Goal: Book appointment/travel/reservation

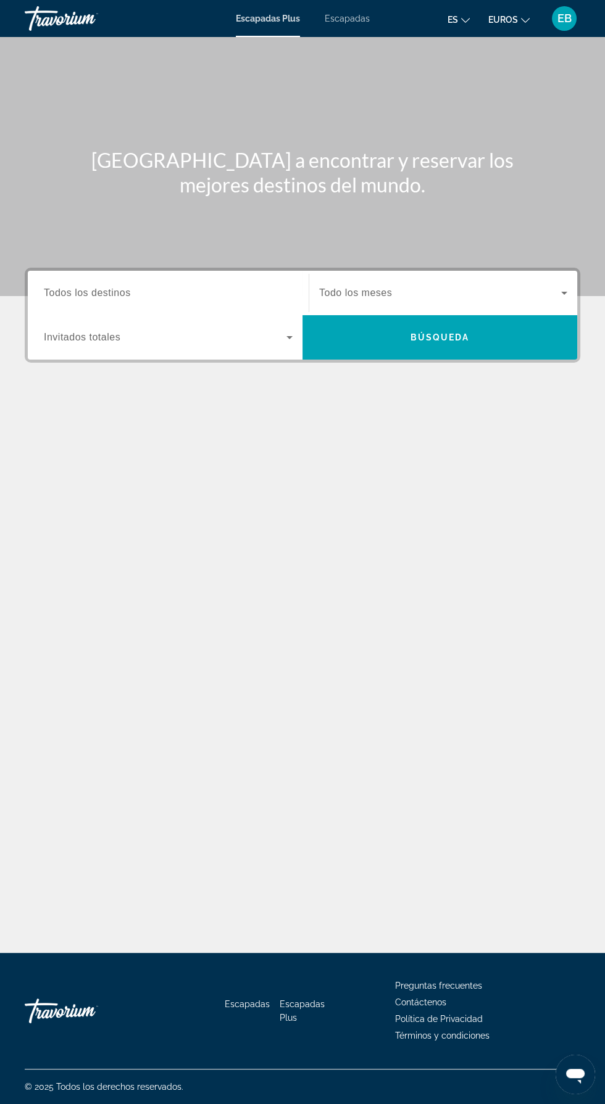
click at [542, 291] on span "Widget de búsqueda" at bounding box center [440, 293] width 242 height 15
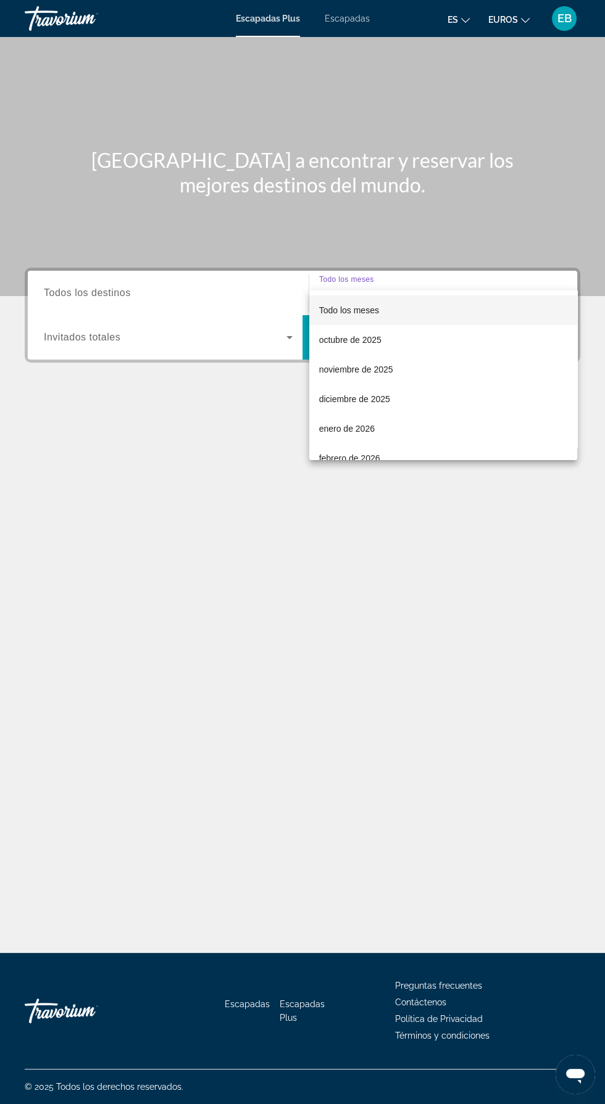
scroll to position [88, 0]
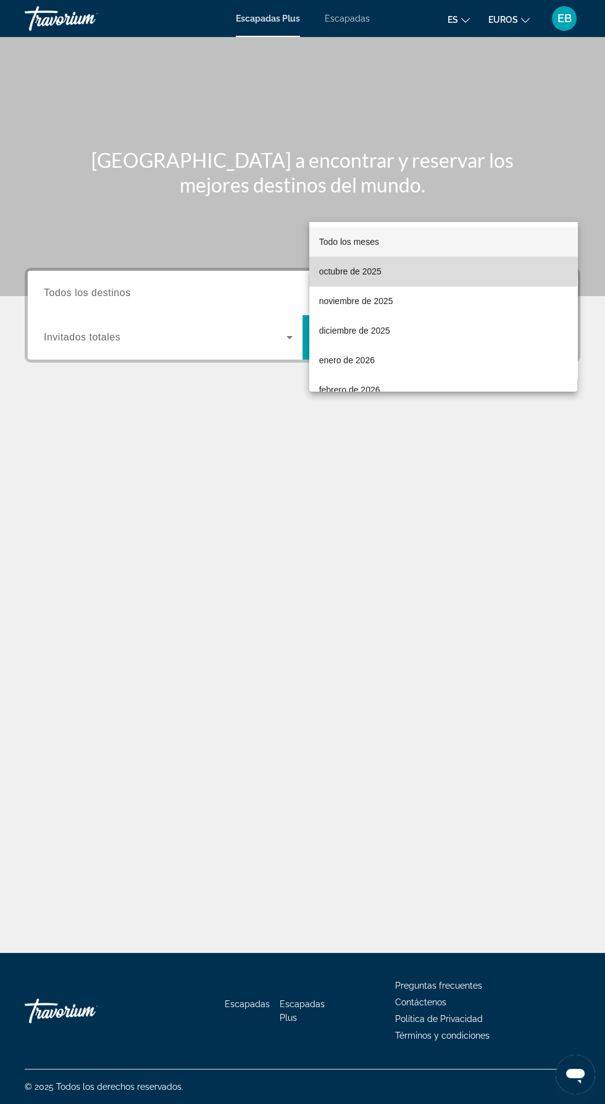
click at [359, 266] on font "octubre de 2025" at bounding box center [350, 271] width 62 height 10
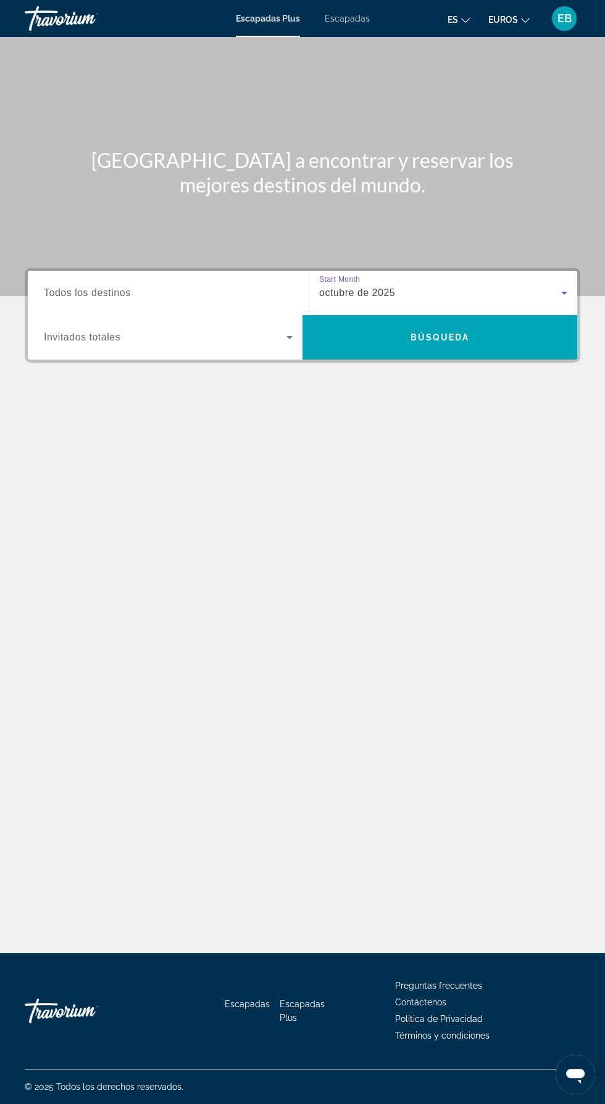
click at [159, 286] on input "Destination Todos los destinos" at bounding box center [168, 293] width 249 height 15
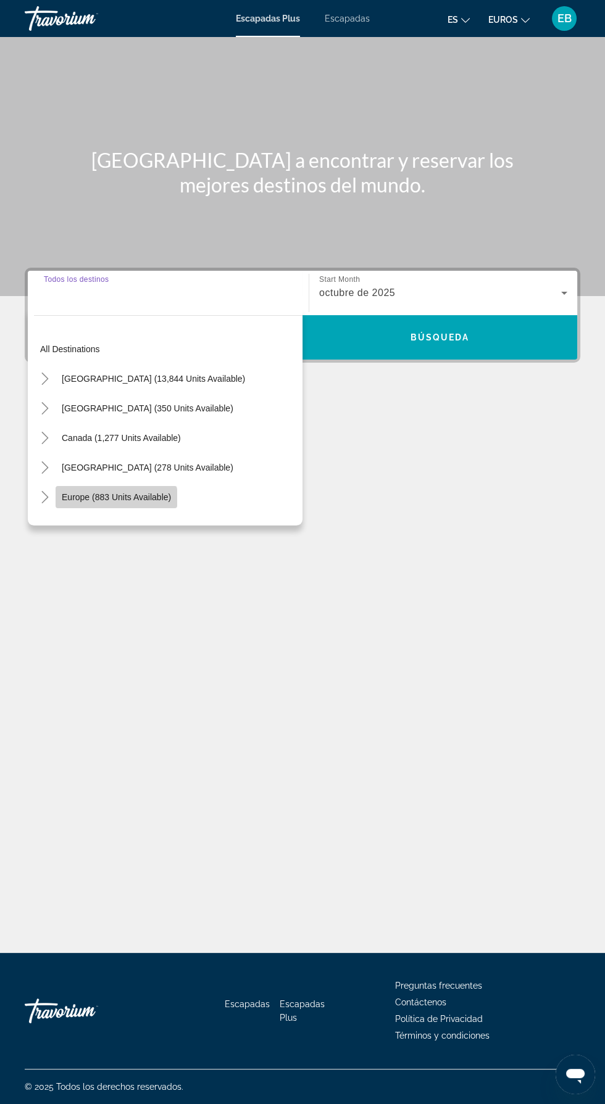
click at [112, 492] on span "Europe (883 units available)" at bounding box center [116, 497] width 109 height 10
type input "**********"
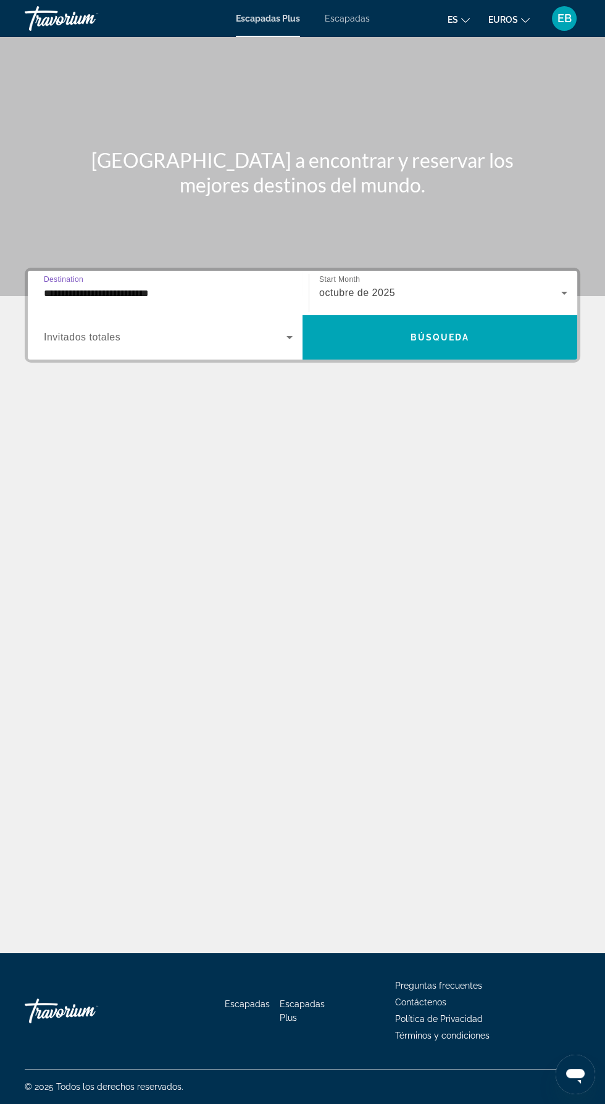
click at [177, 330] on span "Widget de búsqueda" at bounding box center [165, 337] width 242 height 15
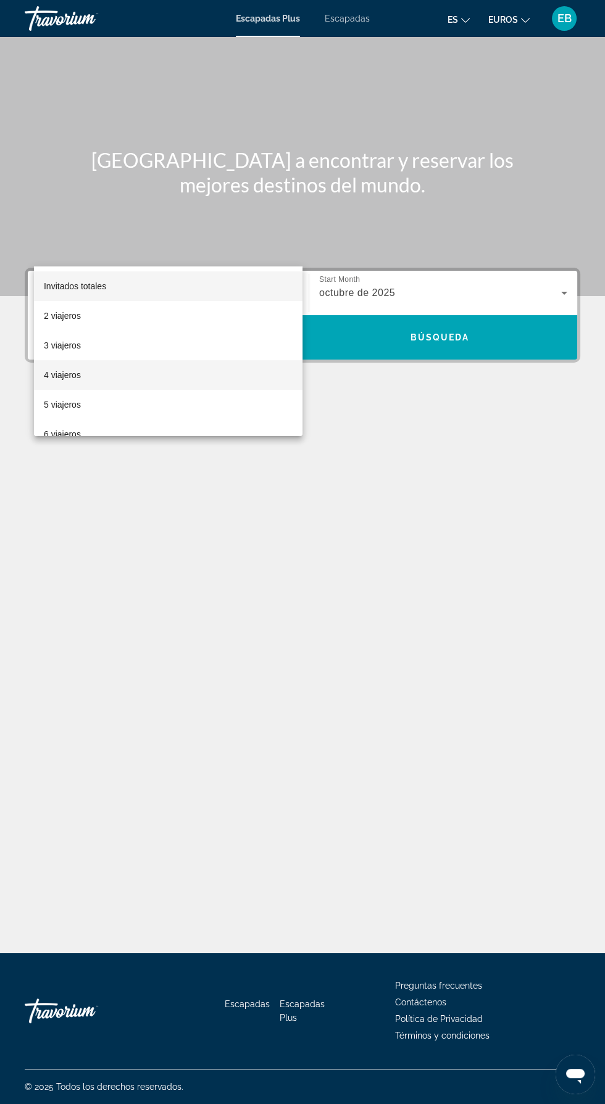
click at [80, 375] on mat-option "4 viajeros" at bounding box center [168, 375] width 268 height 30
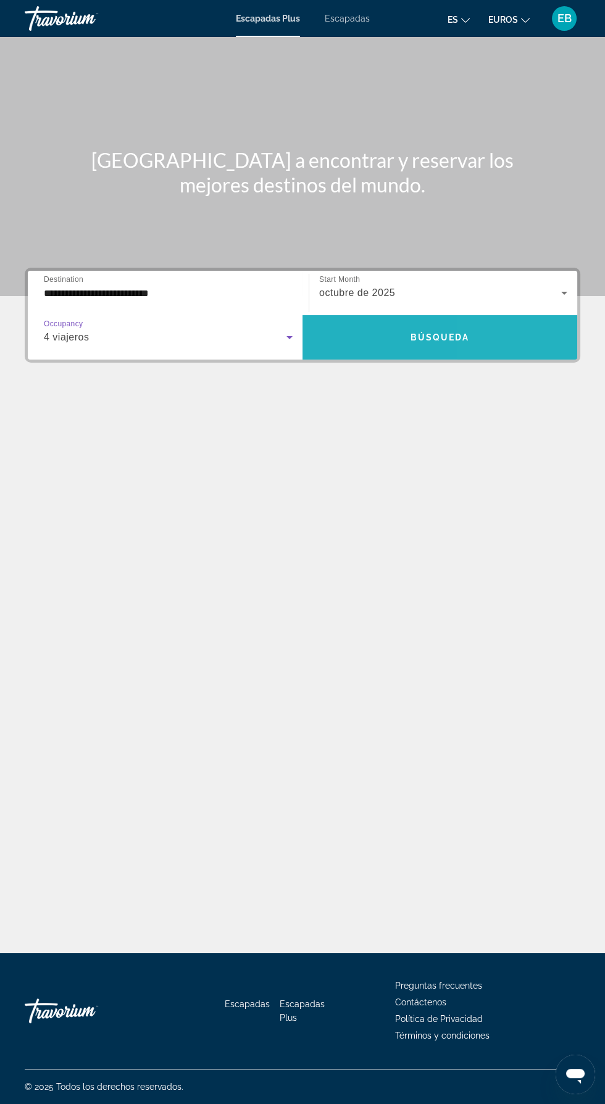
click at [492, 323] on span "Widget de búsqueda" at bounding box center [439, 338] width 275 height 30
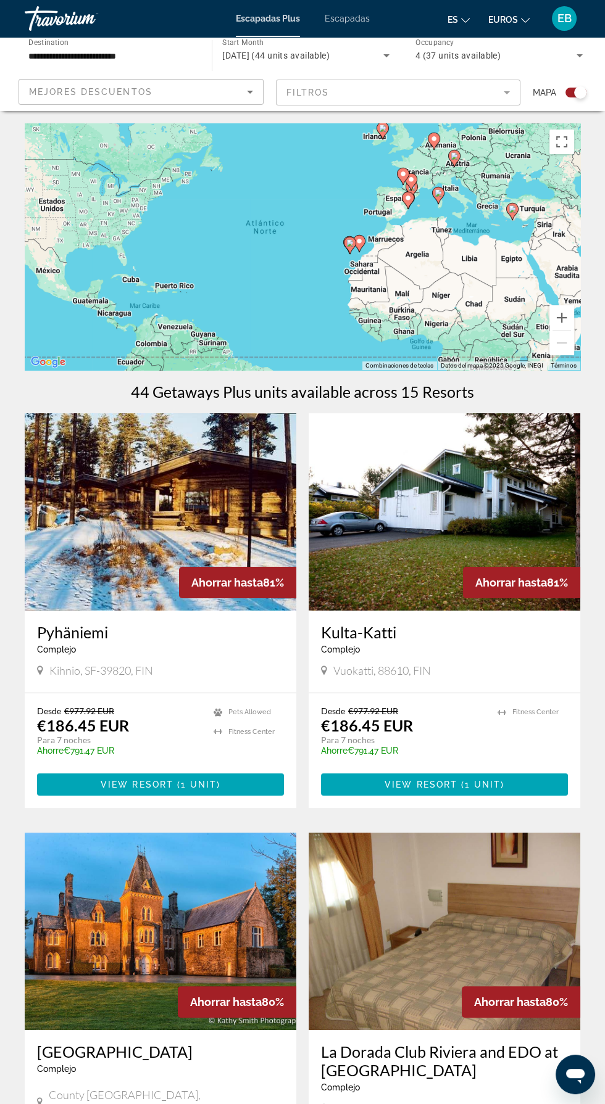
click at [501, 85] on mat-form-field "Filtros" at bounding box center [398, 93] width 245 height 26
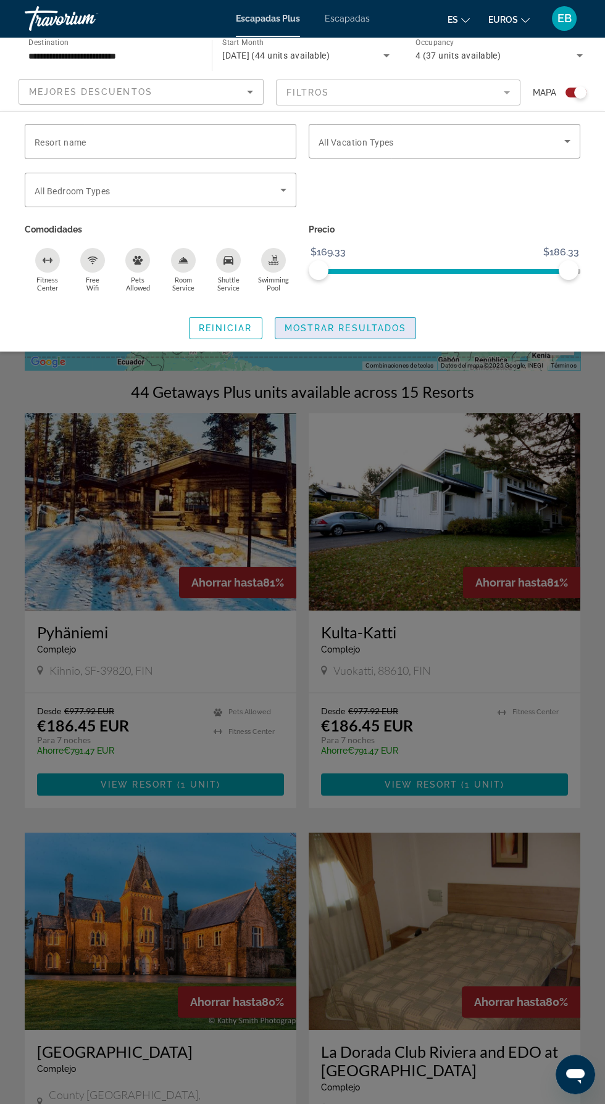
click at [354, 320] on span "Search widget" at bounding box center [345, 328] width 141 height 30
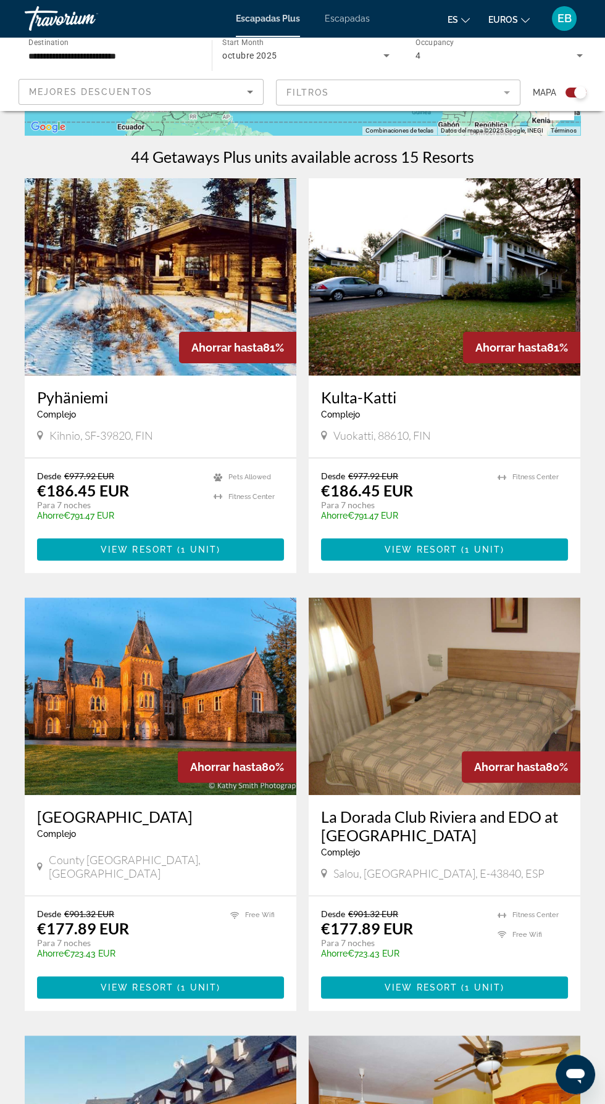
scroll to position [238, 0]
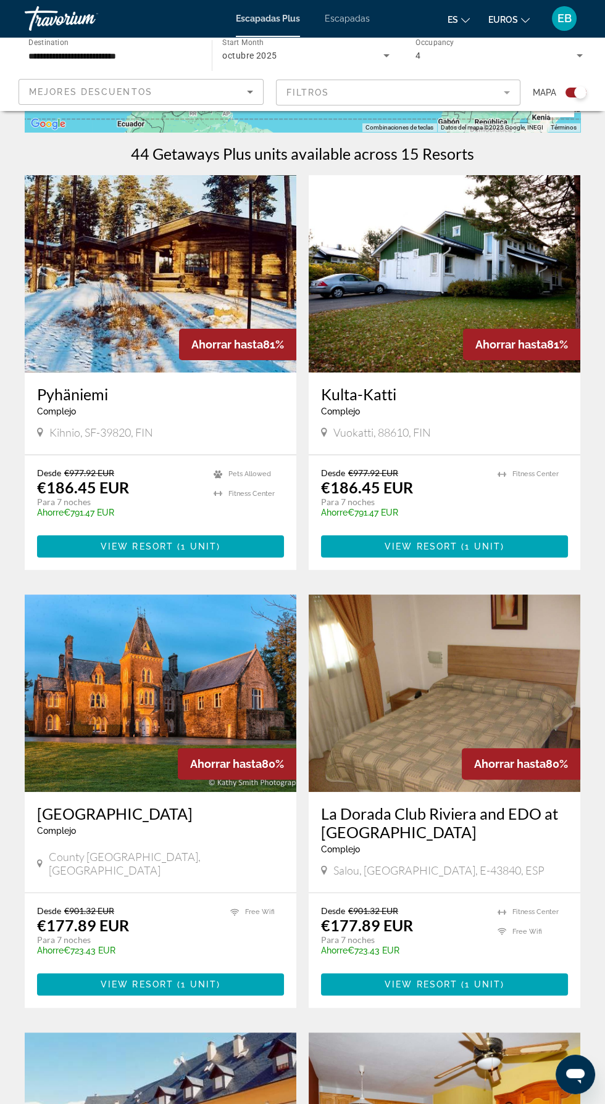
click at [404, 684] on img "Contenido principal" at bounding box center [443, 693] width 271 height 197
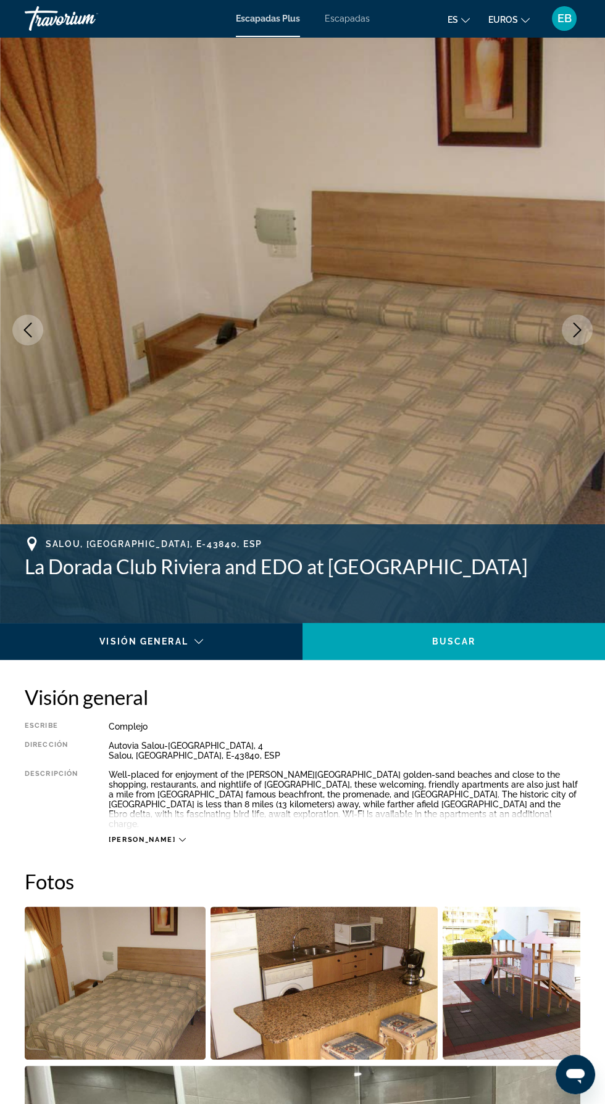
click at [570, 323] on icon "Next image" at bounding box center [576, 330] width 15 height 15
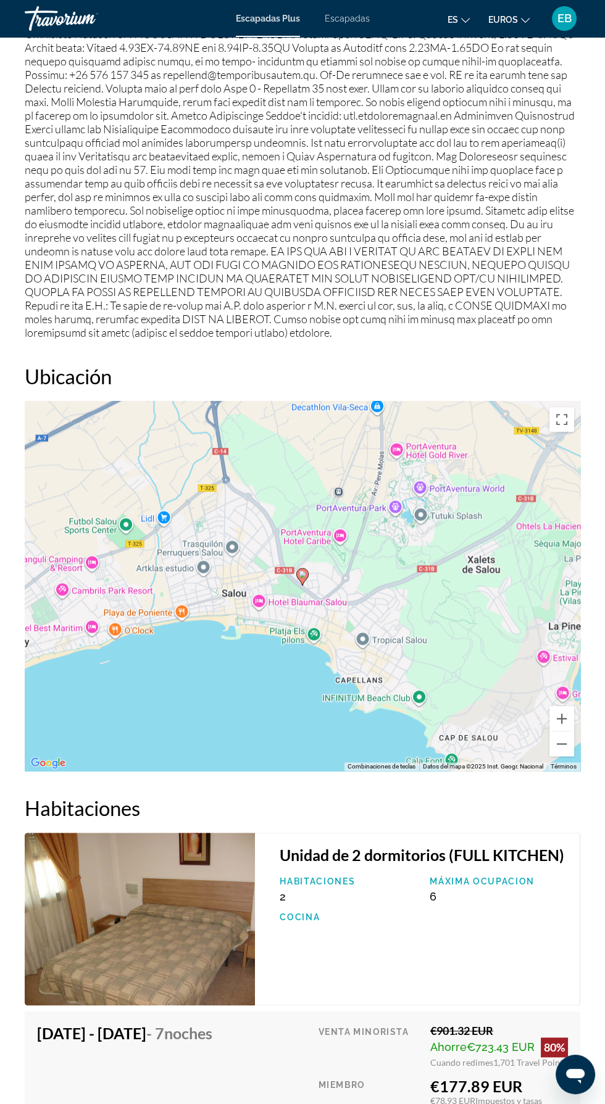
scroll to position [1682, 0]
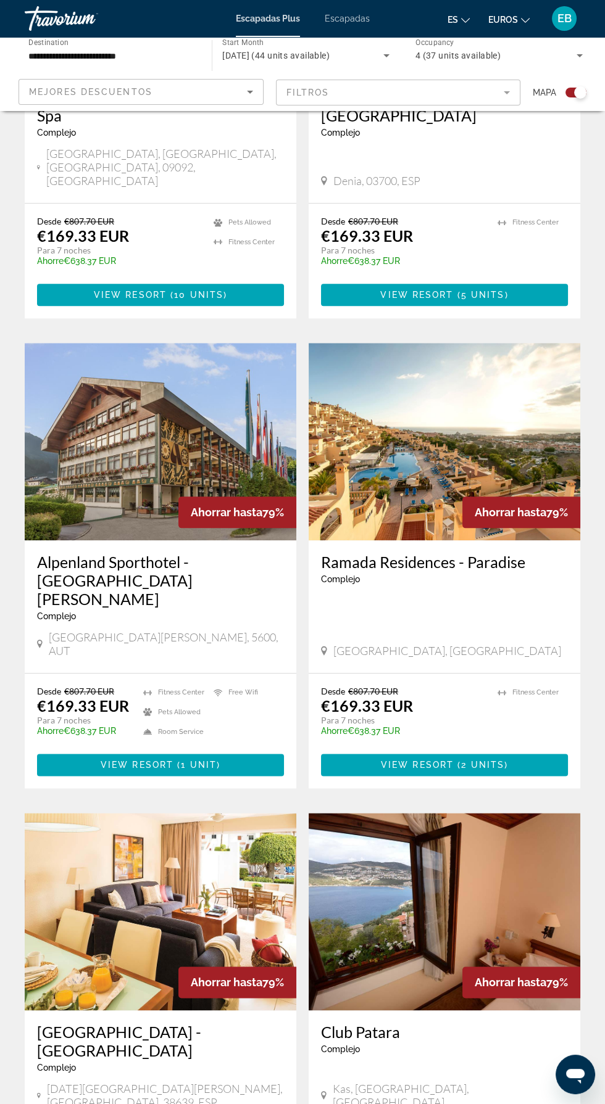
scroll to position [2010, 0]
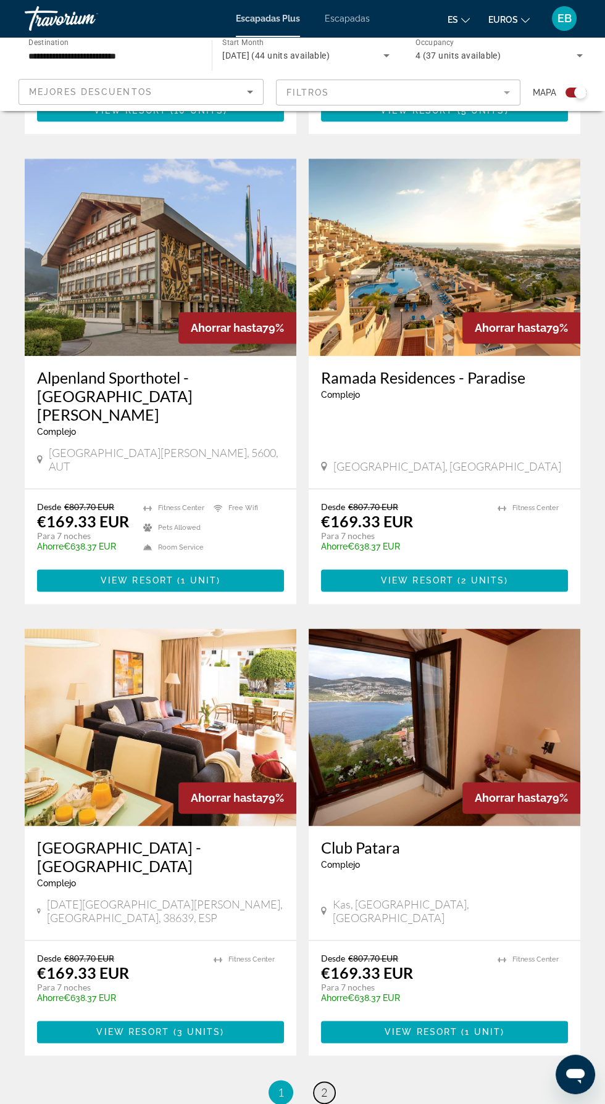
click at [323, 1086] on span "2" at bounding box center [324, 1093] width 6 height 14
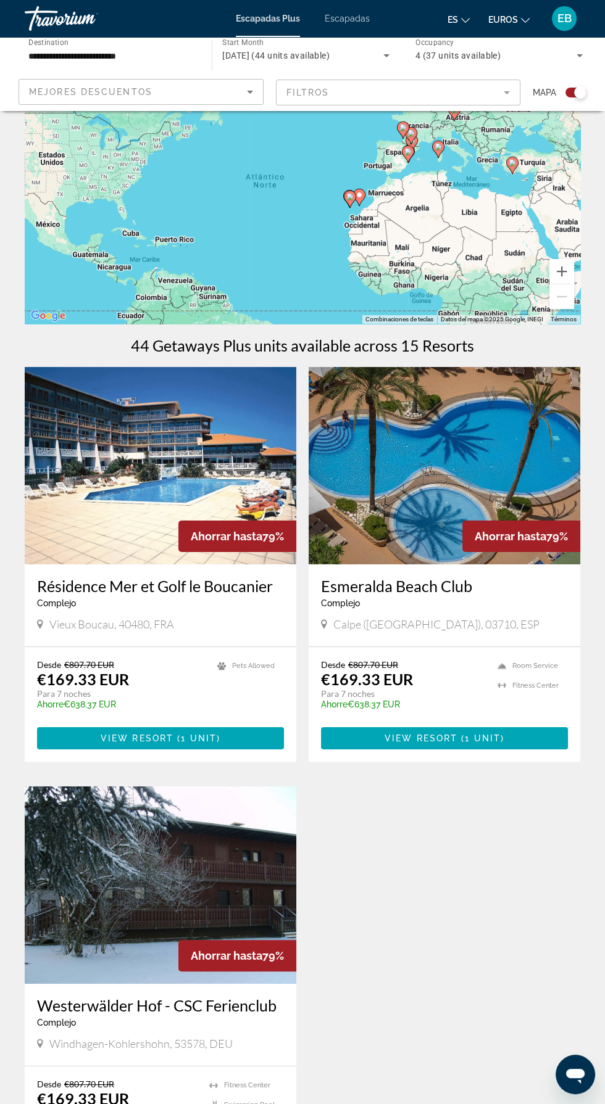
scroll to position [33, 0]
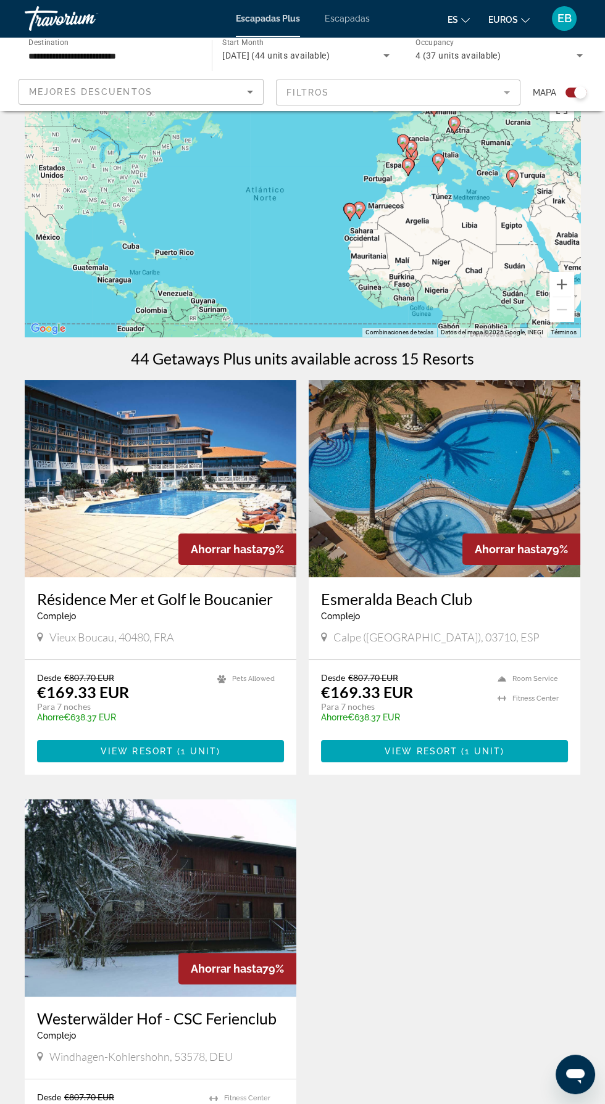
click at [526, 446] on img "Contenido principal" at bounding box center [443, 478] width 271 height 197
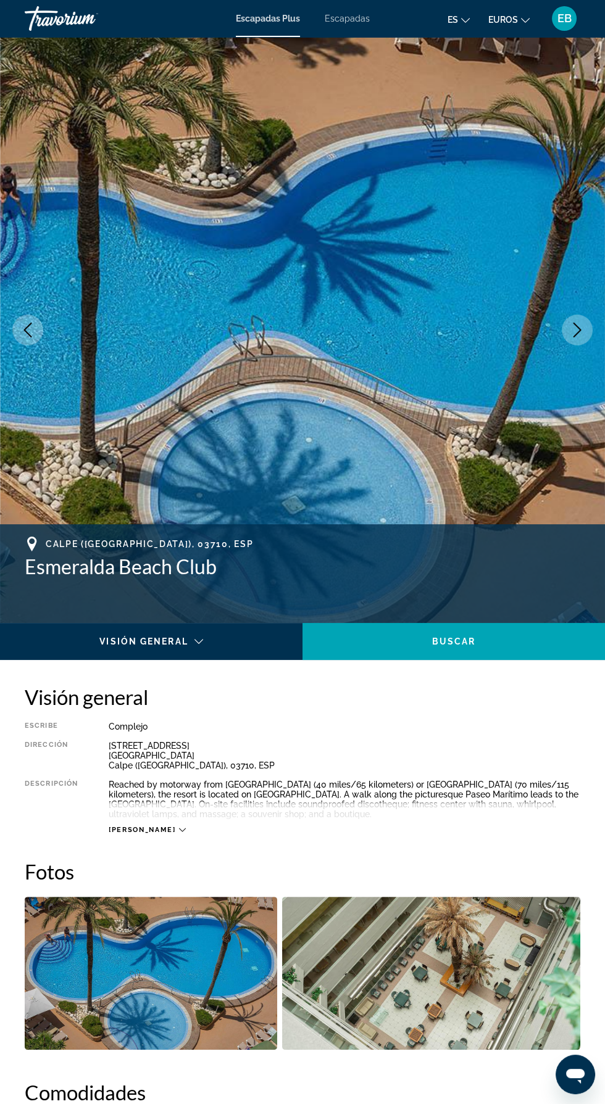
click at [584, 326] on button "Next image" at bounding box center [576, 330] width 31 height 31
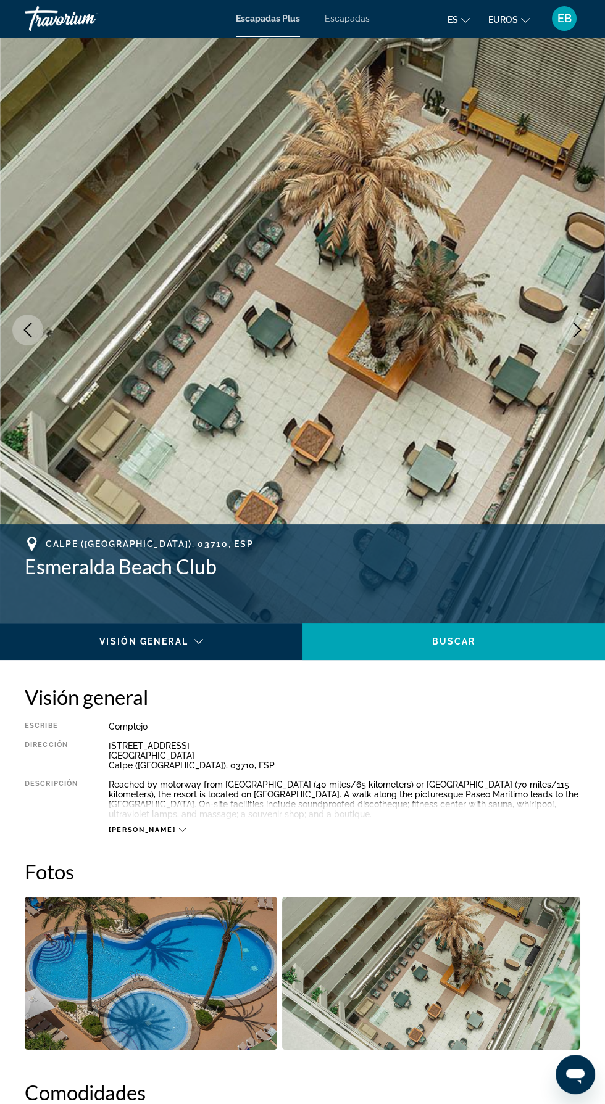
click at [589, 336] on button "Next image" at bounding box center [576, 330] width 31 height 31
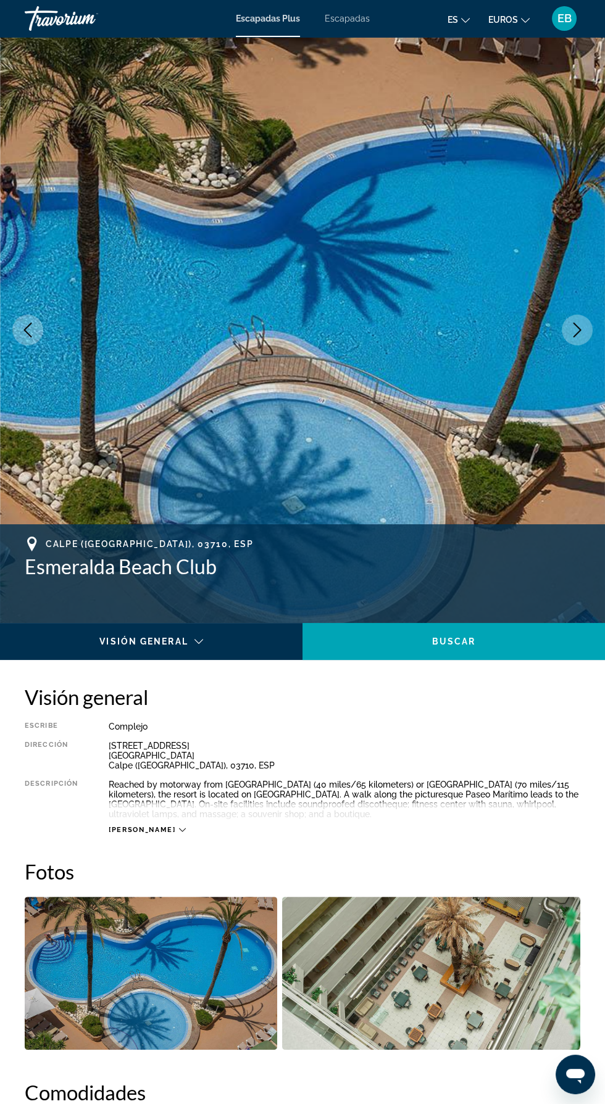
click at [587, 334] on button "Next image" at bounding box center [576, 330] width 31 height 31
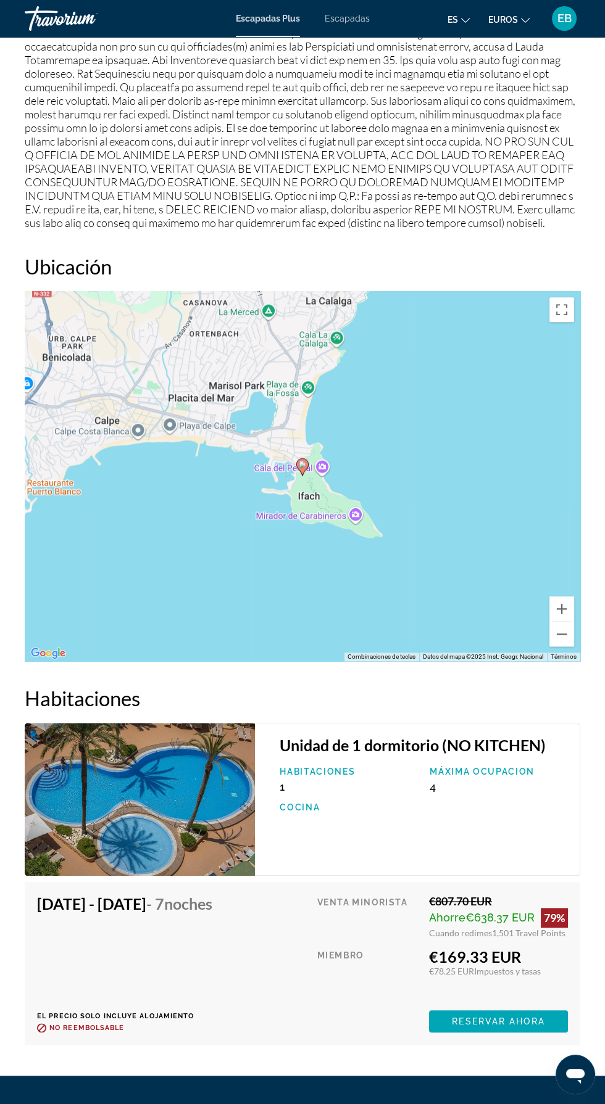
scroll to position [1527, 0]
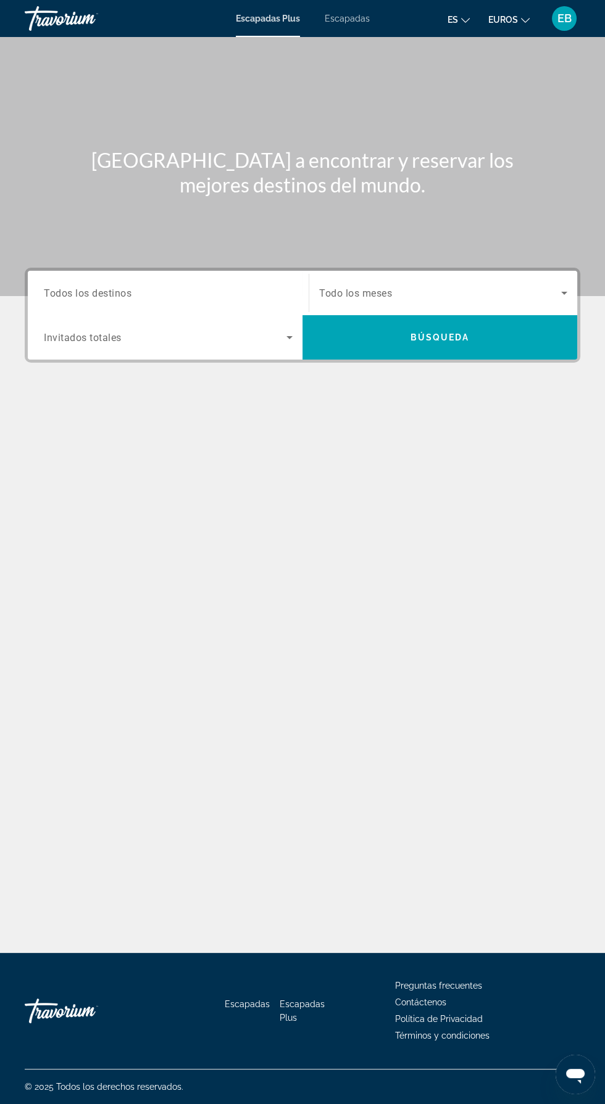
click at [563, 288] on icon "Search widget" at bounding box center [563, 293] width 15 height 15
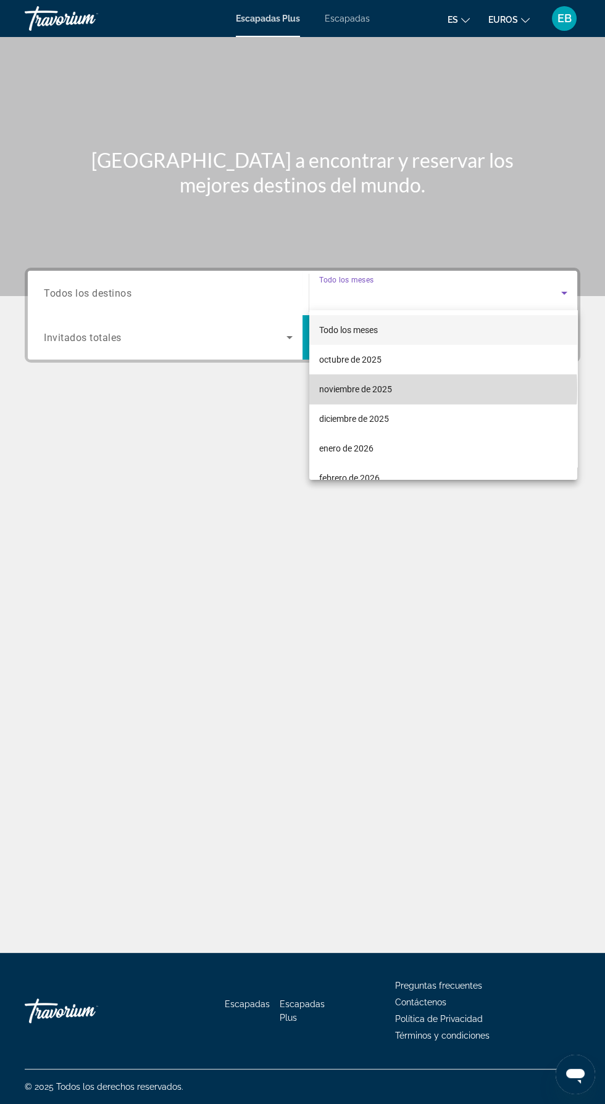
click at [372, 389] on font "noviembre de 2025" at bounding box center [355, 389] width 73 height 10
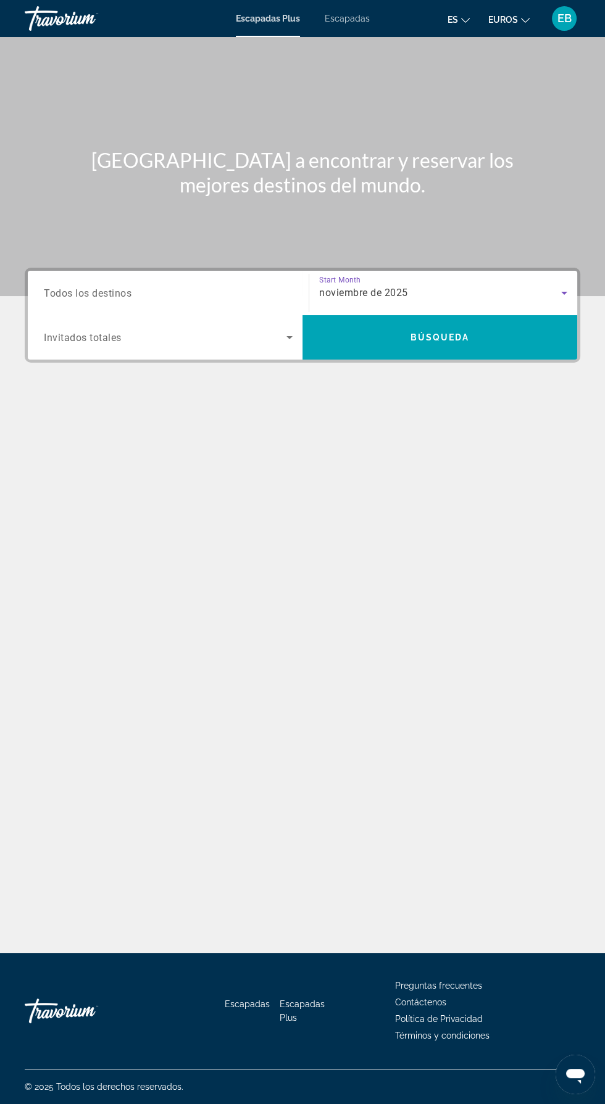
click at [226, 292] on input "Destination Todos los destinos" at bounding box center [168, 293] width 249 height 15
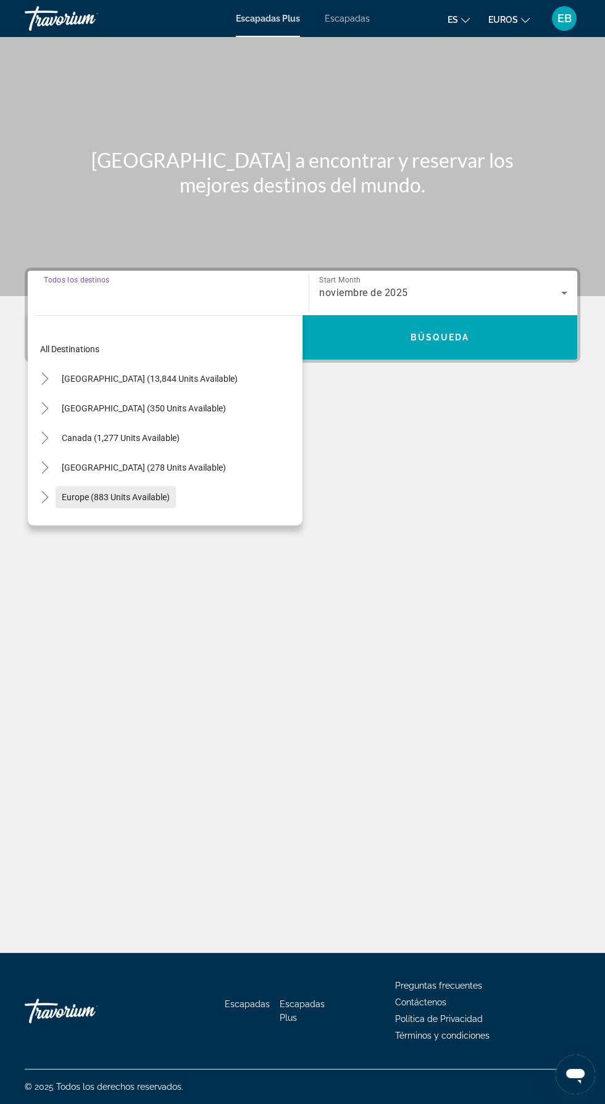
click at [140, 500] on span "Europe (883 units available)" at bounding box center [116, 497] width 108 height 10
type input "**********"
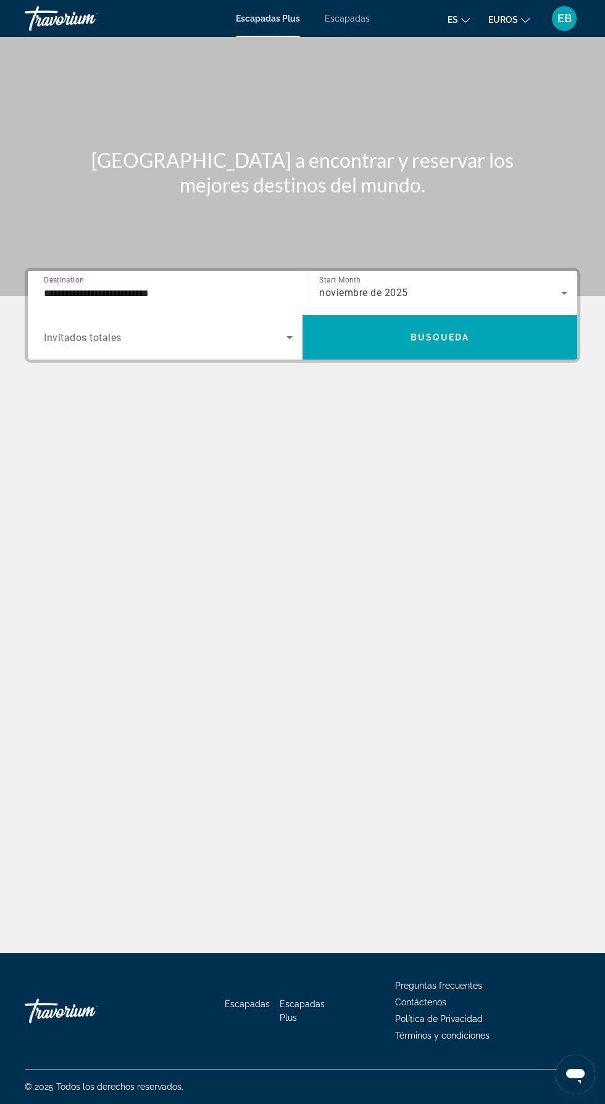
click at [248, 335] on span "Search widget" at bounding box center [165, 337] width 242 height 15
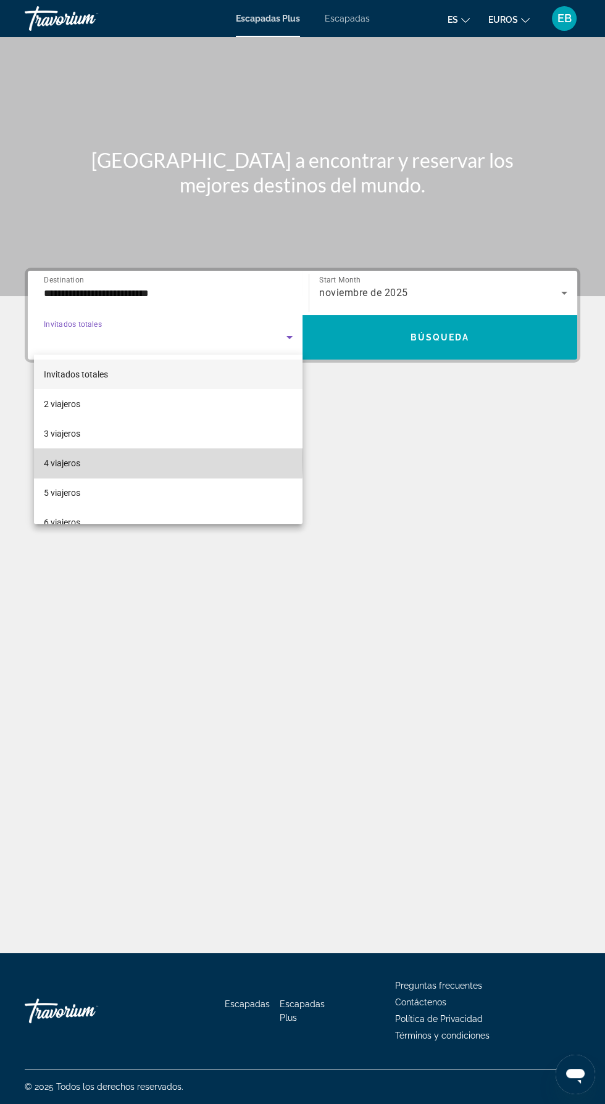
click at [79, 459] on font "4 viajeros" at bounding box center [62, 463] width 36 height 10
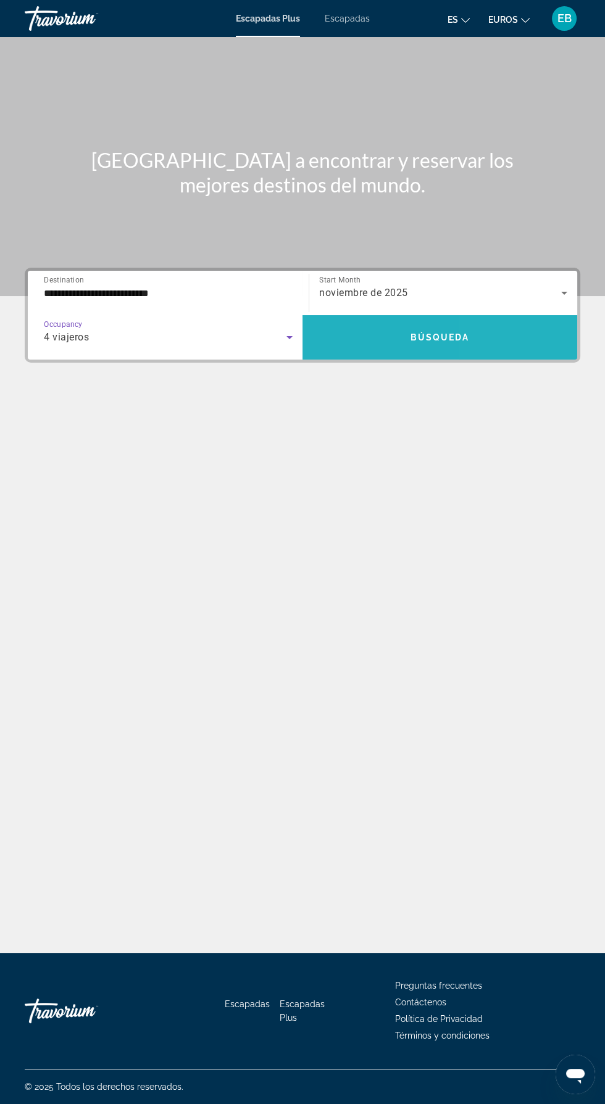
click at [485, 339] on span "Search widget" at bounding box center [439, 338] width 275 height 30
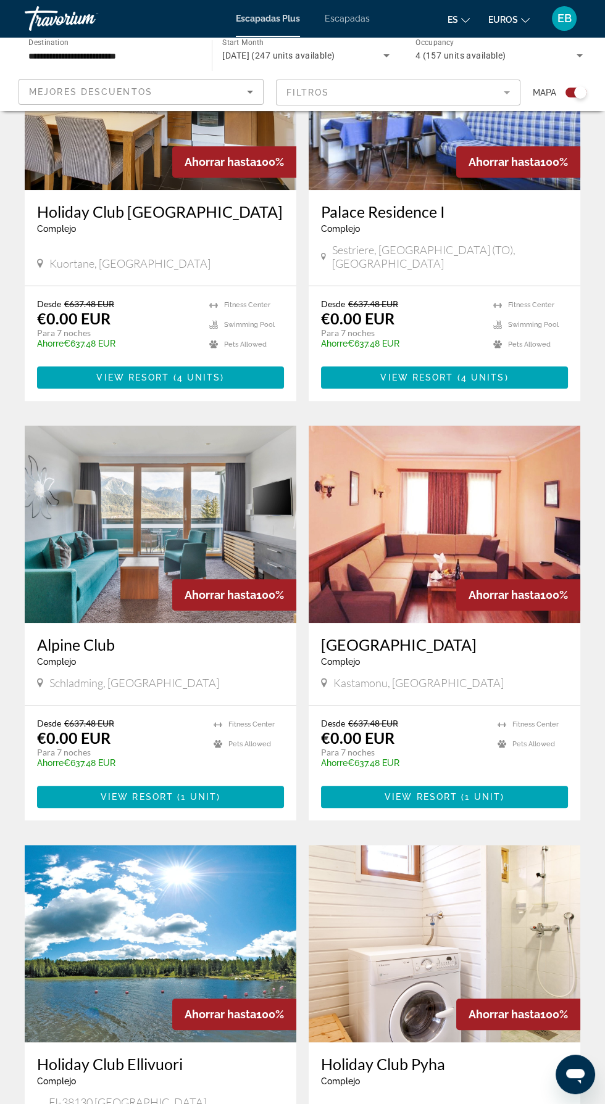
scroll to position [840, 0]
click at [499, 511] on img "Contenido principal" at bounding box center [443, 524] width 271 height 197
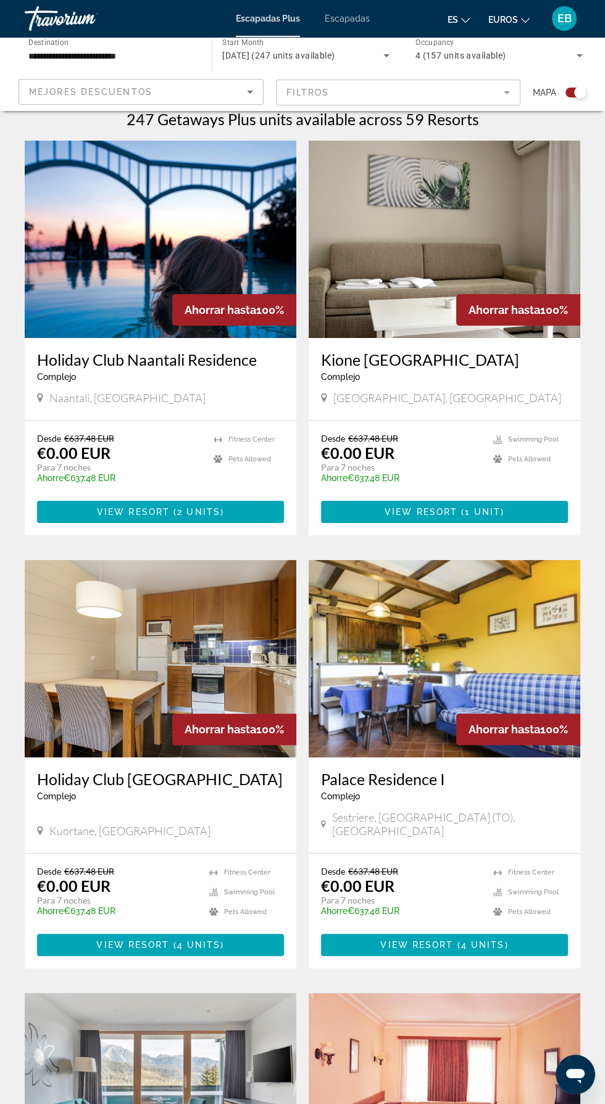
scroll to position [274, 0]
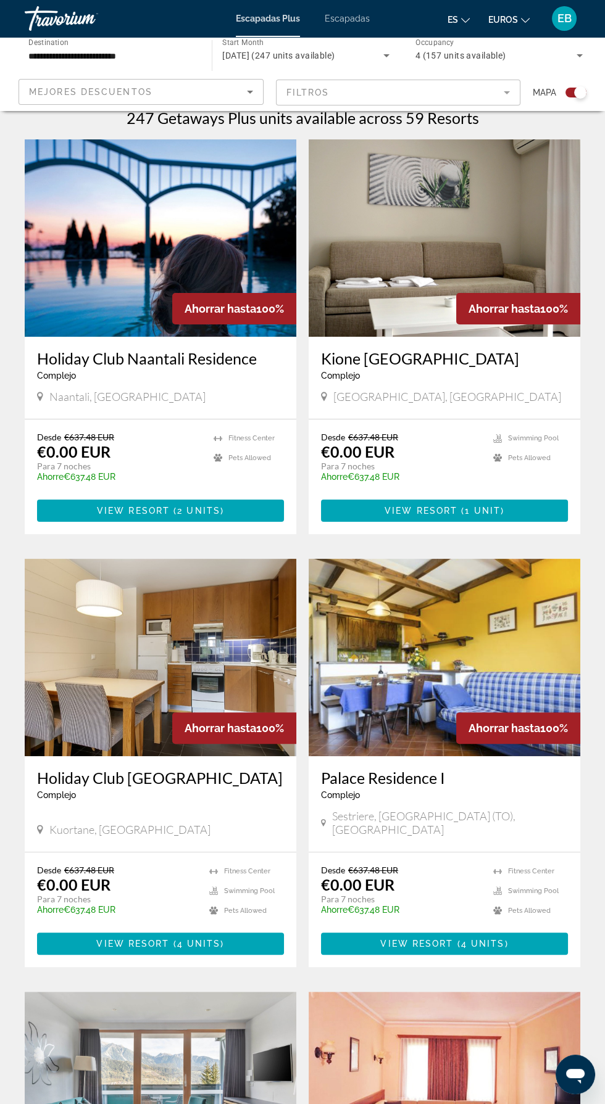
click at [474, 642] on img "Contenido principal" at bounding box center [443, 657] width 271 height 197
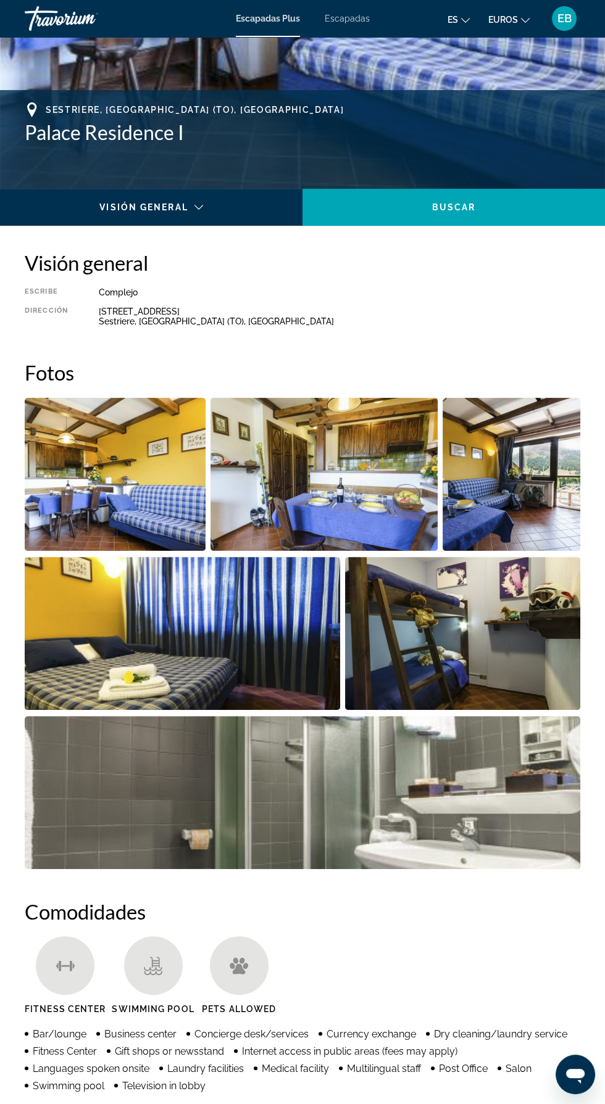
scroll to position [433, 0]
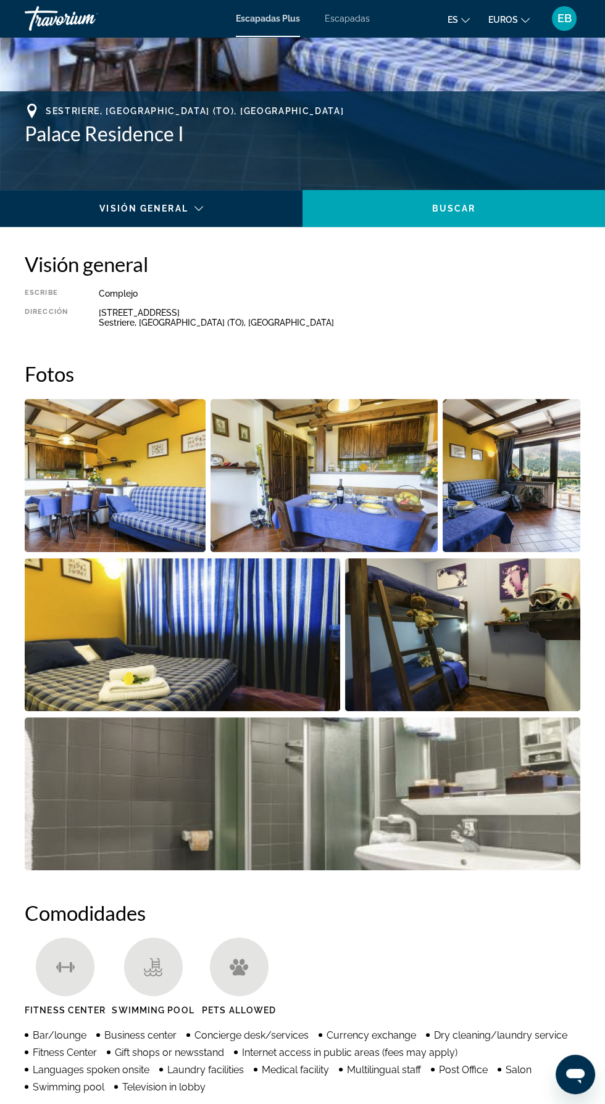
click at [154, 487] on img "Open full-screen image slider" at bounding box center [115, 475] width 181 height 153
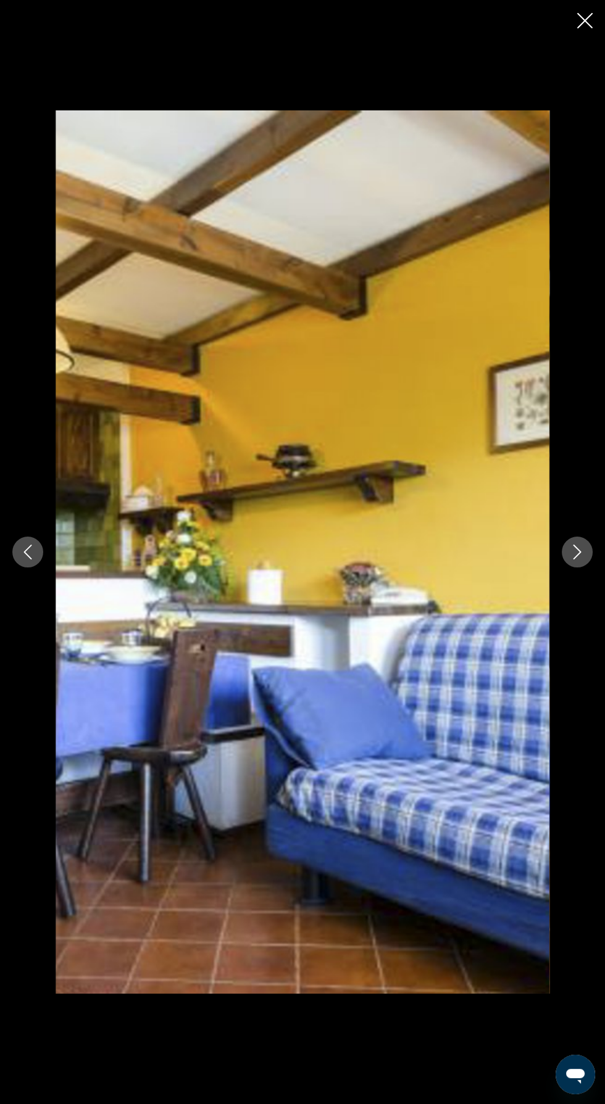
click at [578, 558] on icon "Next image" at bounding box center [576, 552] width 15 height 15
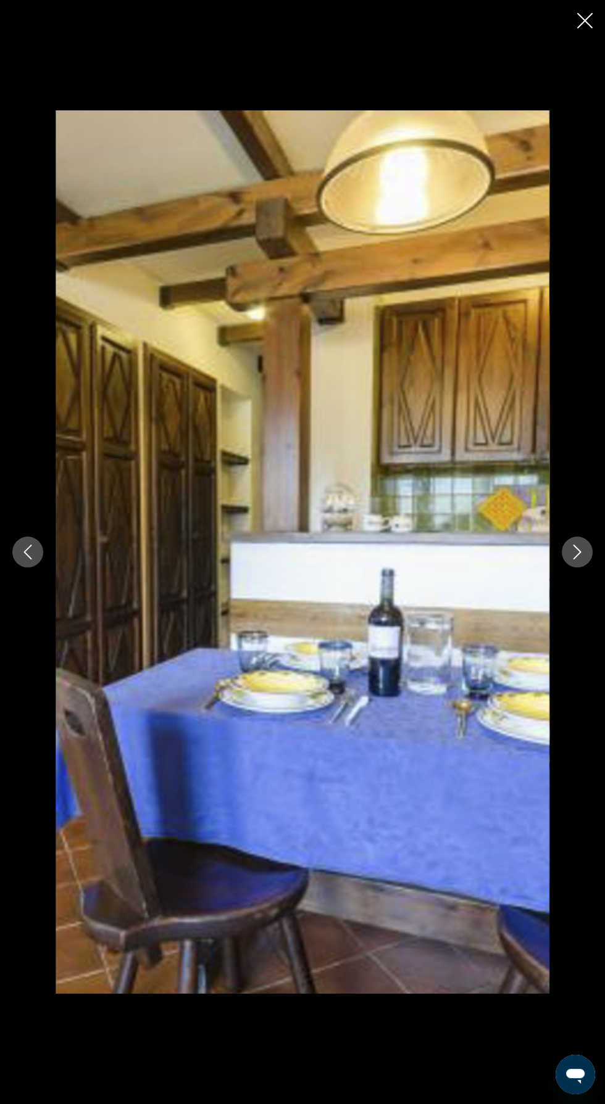
click at [576, 552] on icon "Next image" at bounding box center [576, 552] width 15 height 15
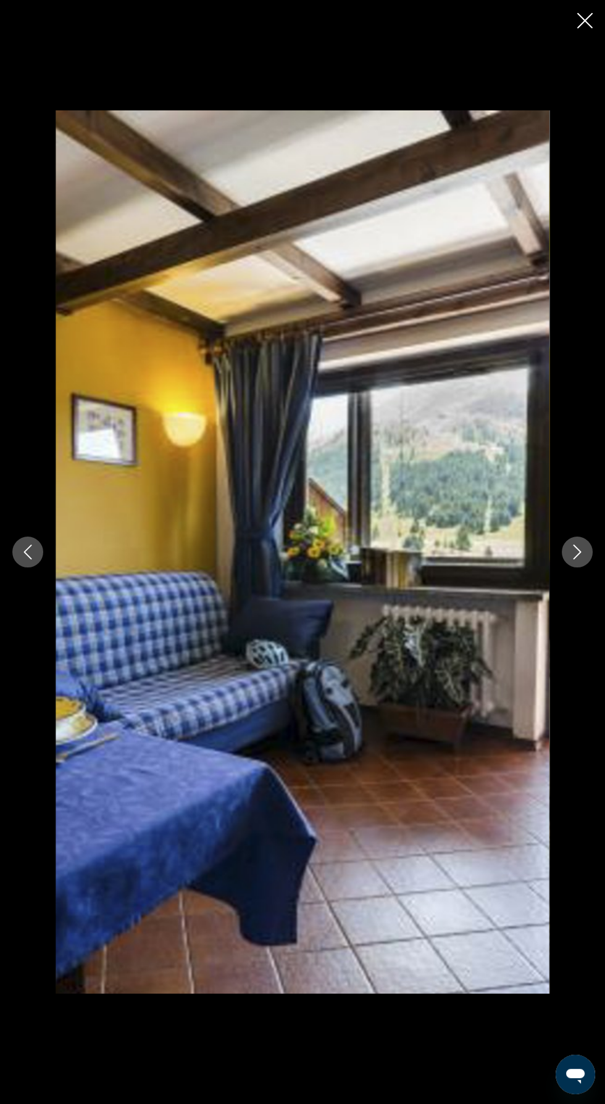
click at [580, 560] on button "Next image" at bounding box center [576, 552] width 31 height 31
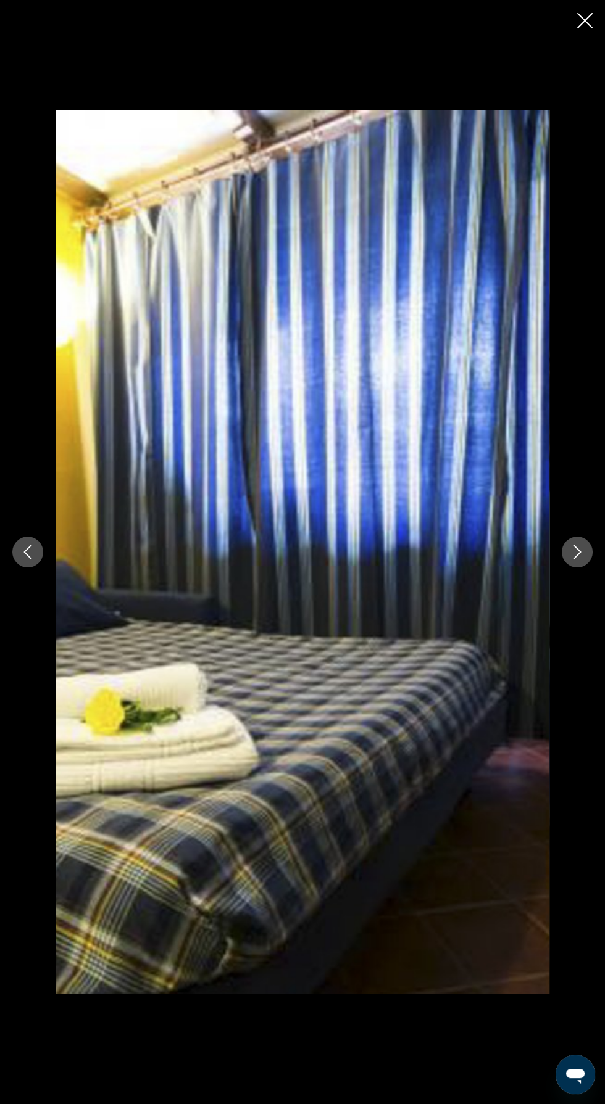
click at [576, 560] on icon "Next image" at bounding box center [576, 552] width 15 height 15
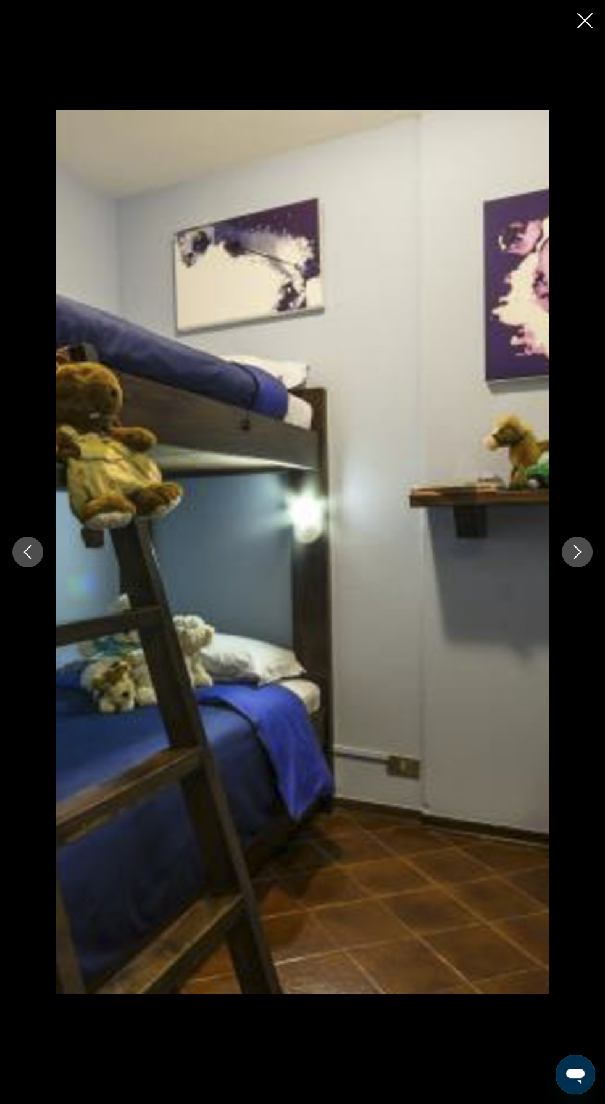
click at [576, 553] on icon "Next image" at bounding box center [576, 552] width 15 height 15
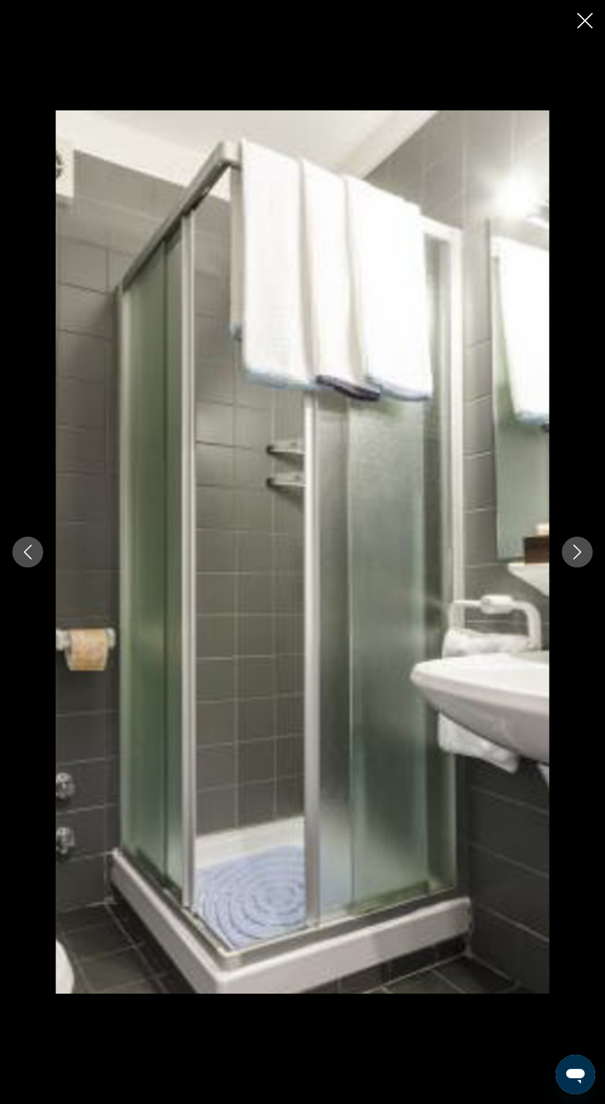
click at [569, 547] on icon "Next image" at bounding box center [576, 552] width 15 height 15
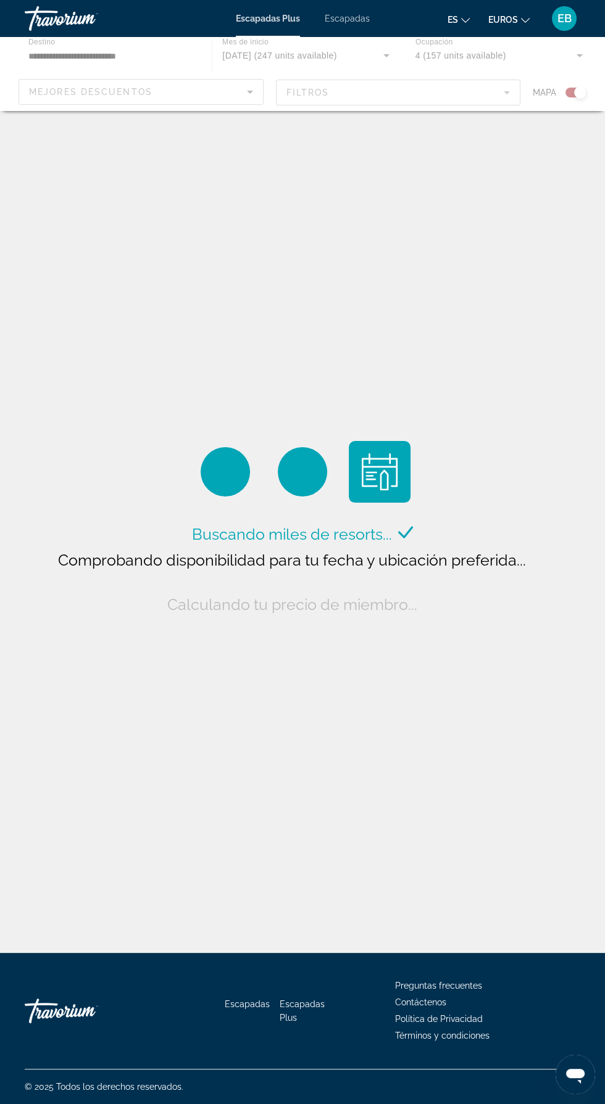
click at [354, 18] on font "Escapadas" at bounding box center [346, 19] width 45 height 10
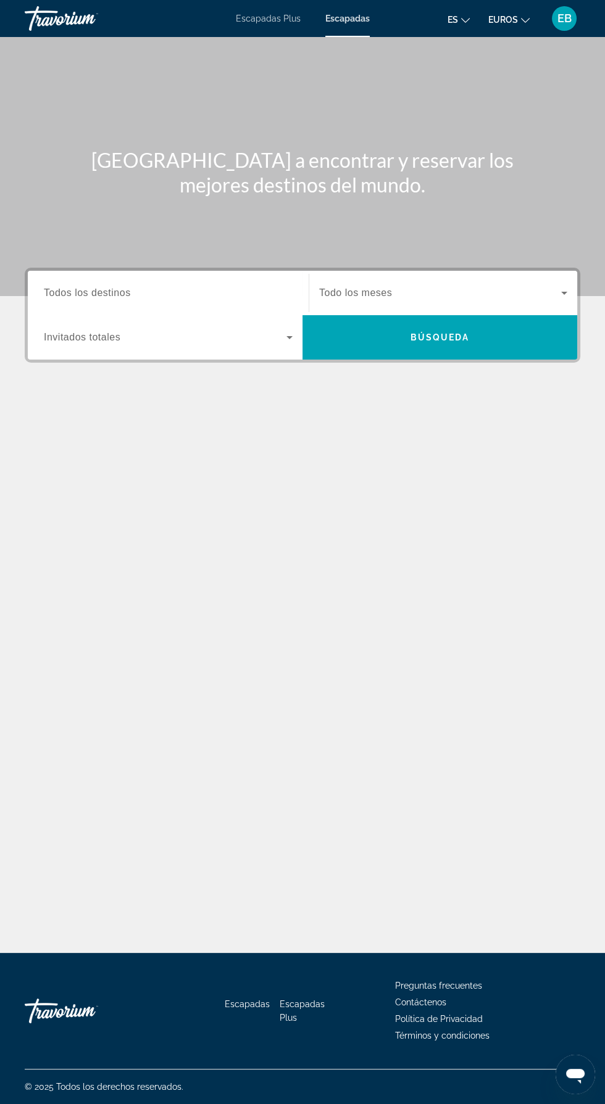
click at [215, 292] on input "Destination Todos los destinos" at bounding box center [168, 293] width 249 height 15
click at [246, 330] on span "Search widget" at bounding box center [165, 337] width 242 height 15
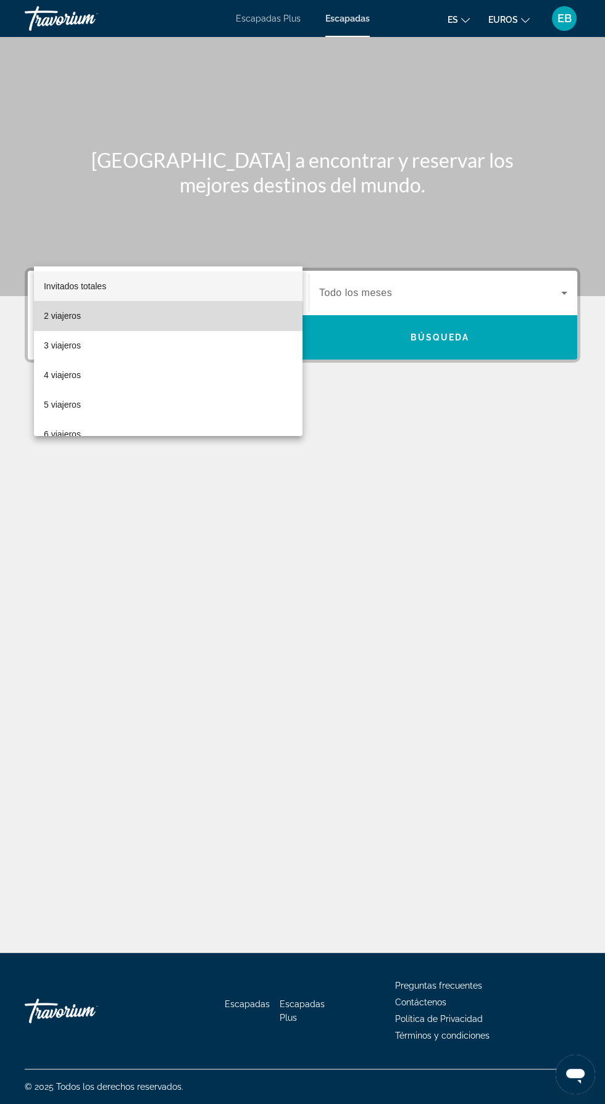
click at [131, 319] on mat-option "2 viajeros" at bounding box center [168, 316] width 268 height 30
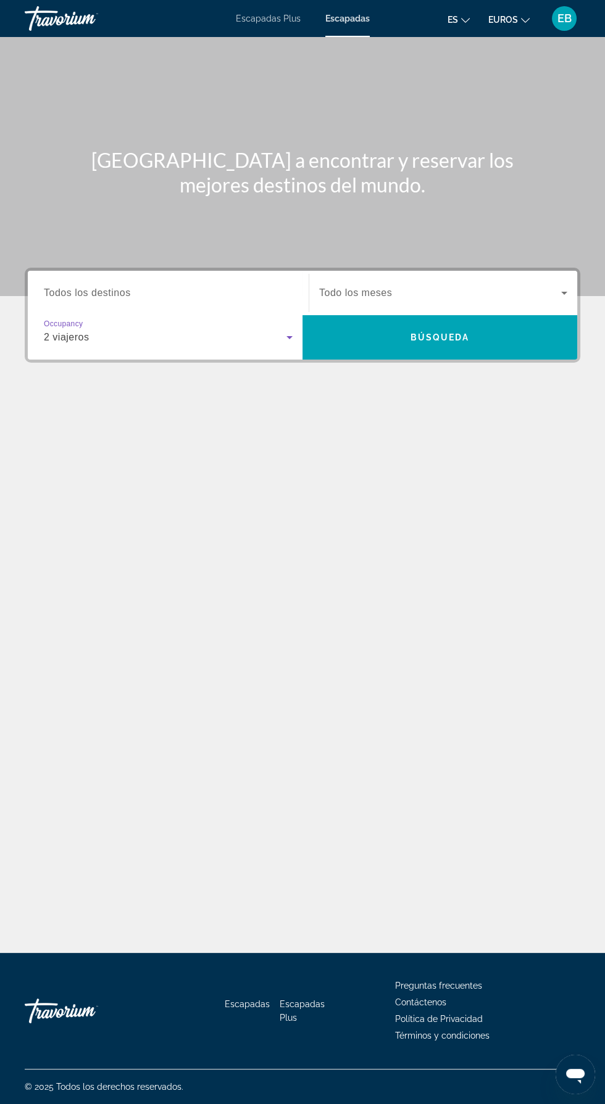
click at [234, 286] on input "Destination Todos los destinos" at bounding box center [168, 293] width 249 height 15
click at [458, 286] on span "Search widget" at bounding box center [440, 293] width 242 height 15
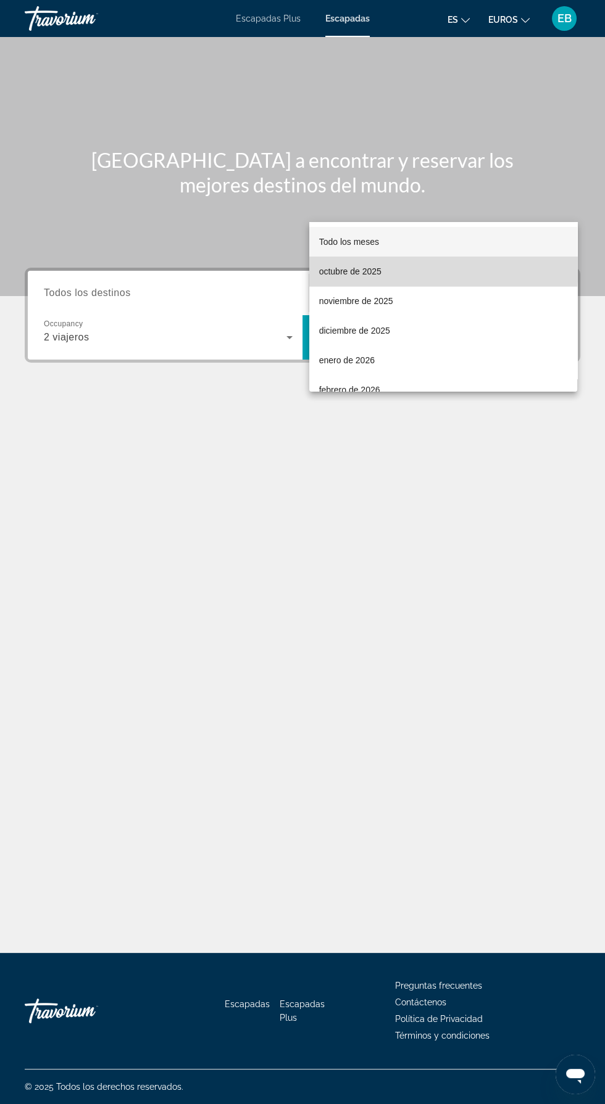
click at [365, 266] on font "octubre de 2025" at bounding box center [350, 271] width 62 height 10
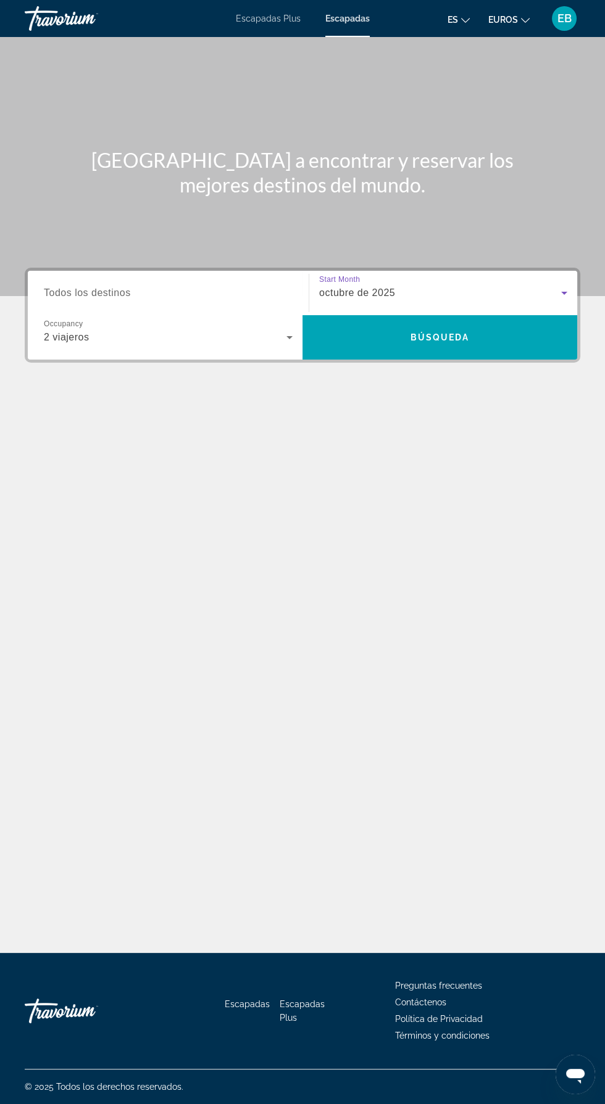
click at [231, 286] on input "Destination Todos los destinos" at bounding box center [168, 293] width 249 height 15
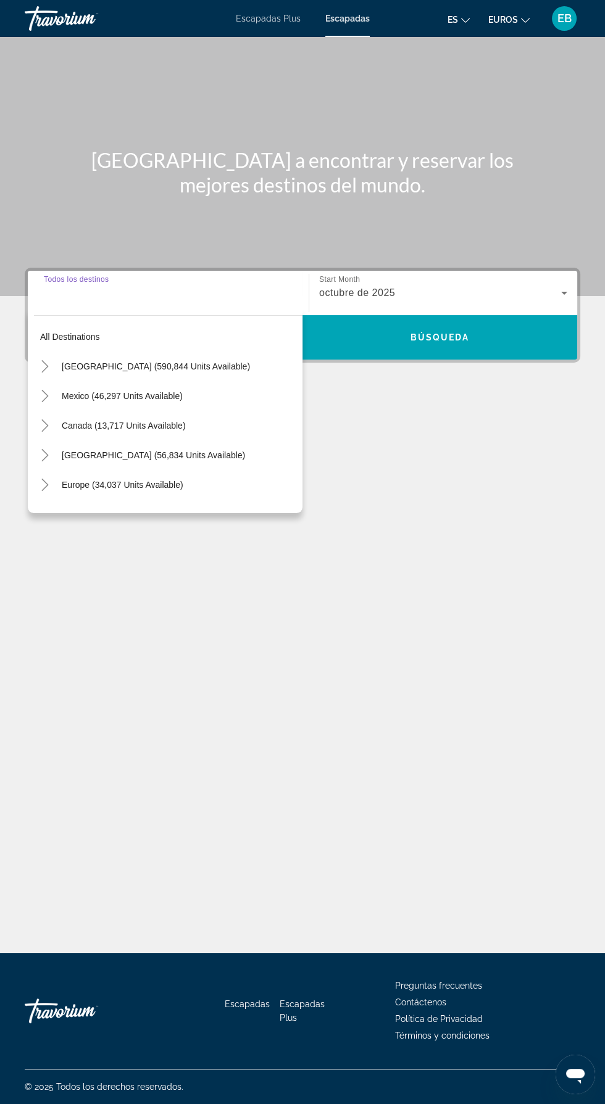
scroll to position [0, 0]
click at [128, 487] on span "Europe (34,037 units available)" at bounding box center [123, 485] width 122 height 10
type input "**********"
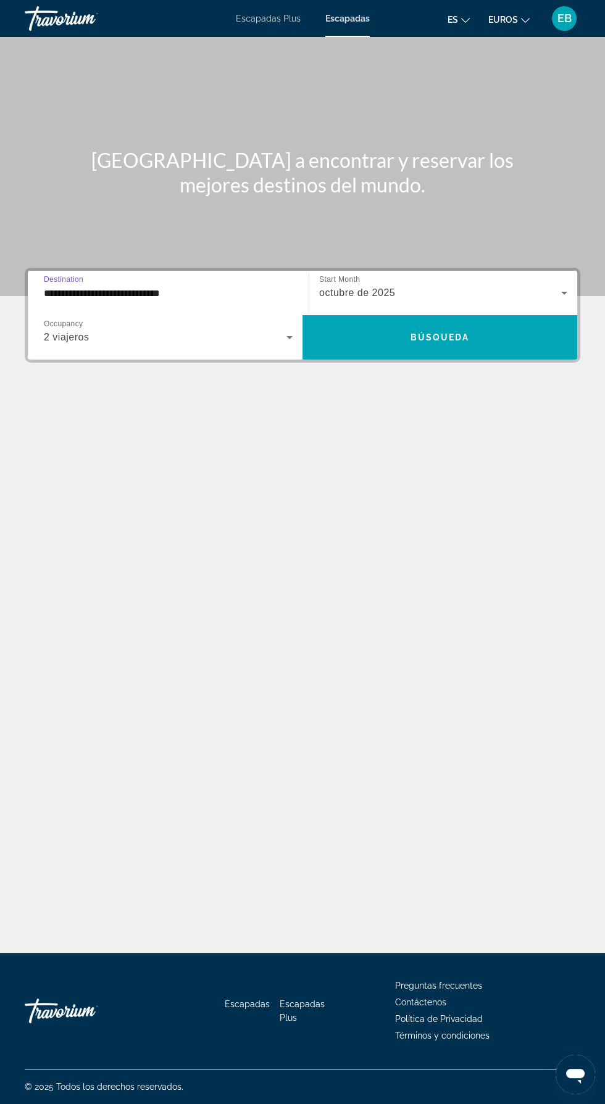
scroll to position [88, 0]
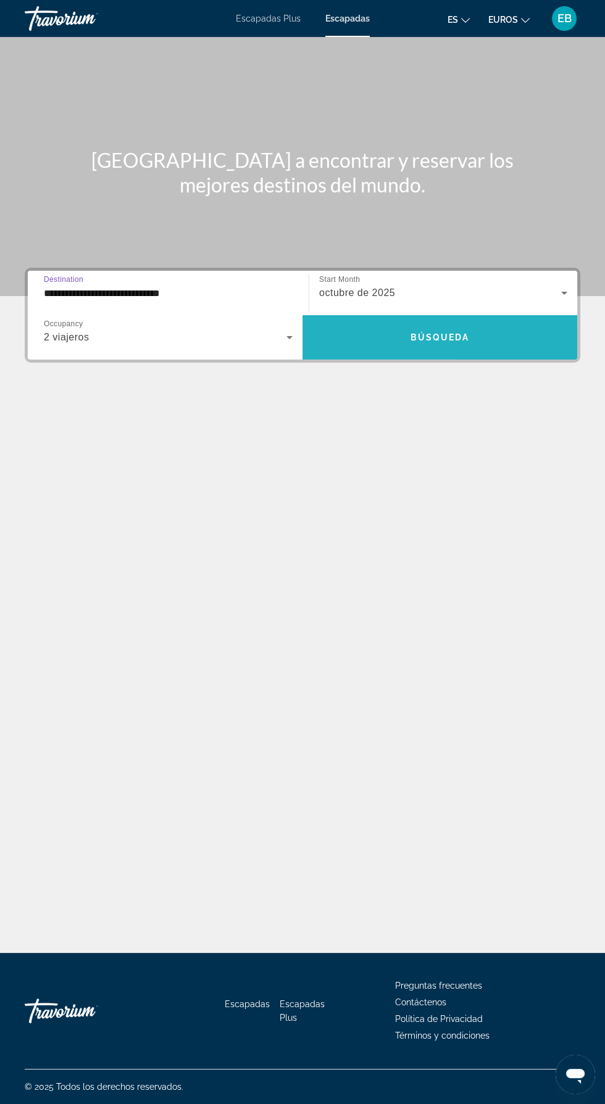
click at [460, 323] on span "Search widget" at bounding box center [439, 338] width 275 height 30
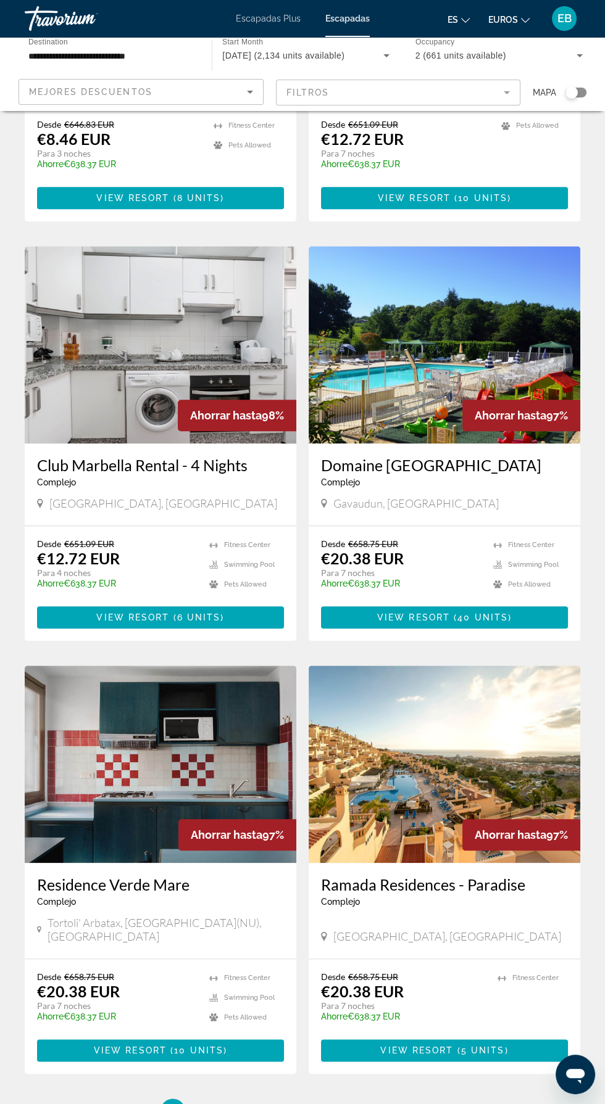
scroll to position [1657, 0]
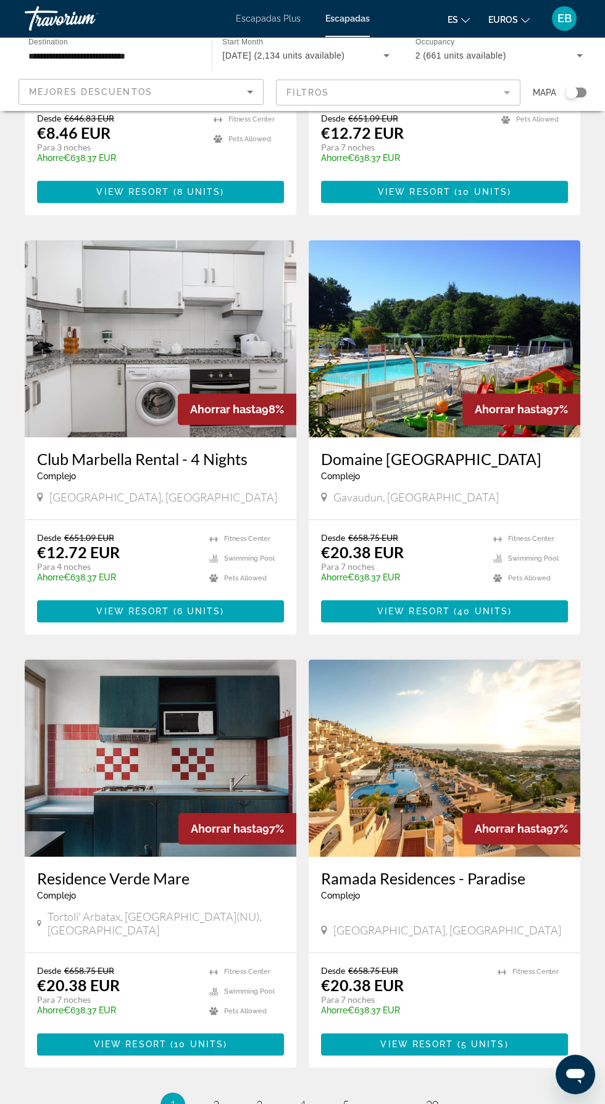
click at [484, 300] on img "Contenido principal" at bounding box center [443, 338] width 271 height 197
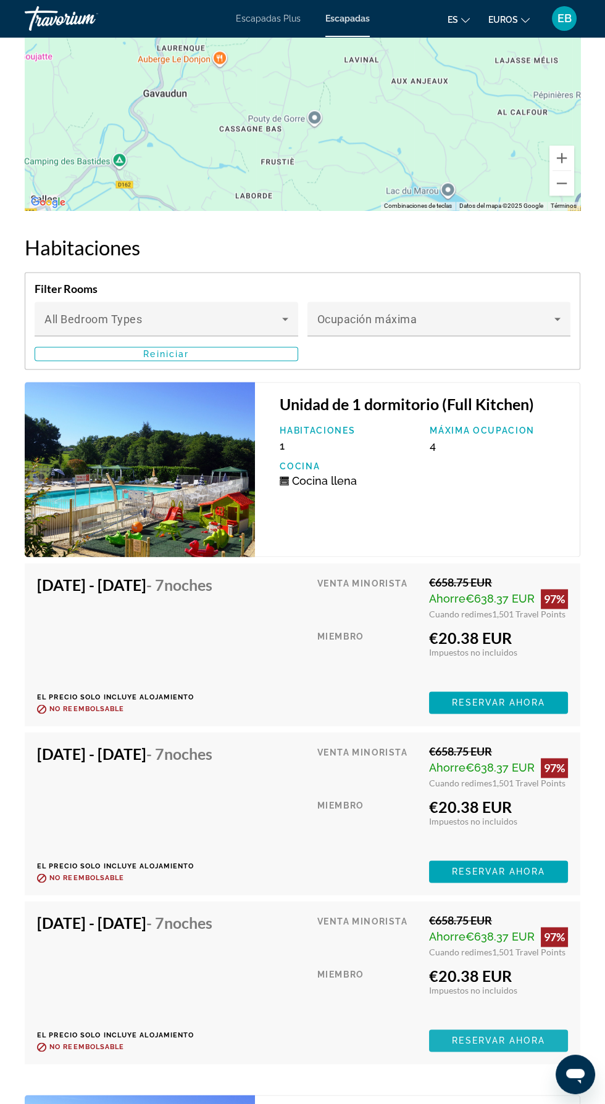
scroll to position [2292, 0]
